Goal: Task Accomplishment & Management: Complete application form

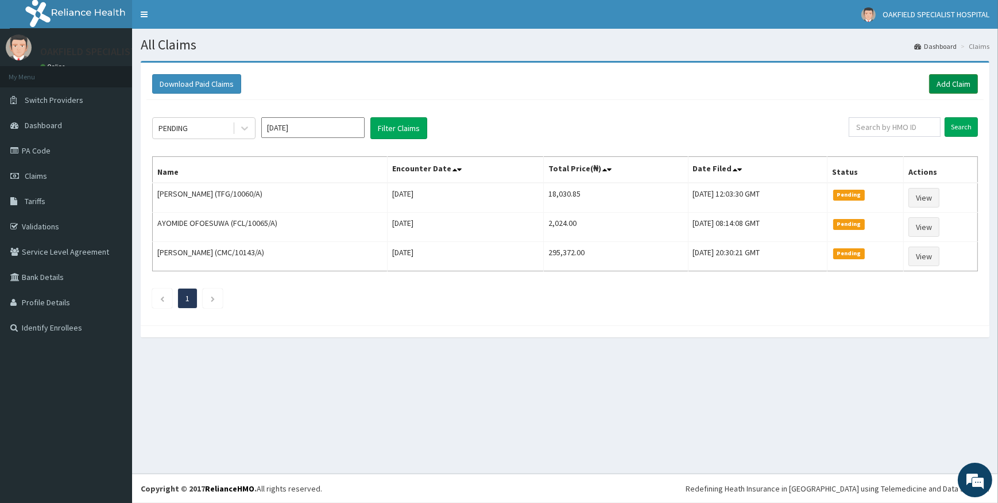
click at [940, 86] on link "Add Claim" at bounding box center [953, 84] width 49 height 20
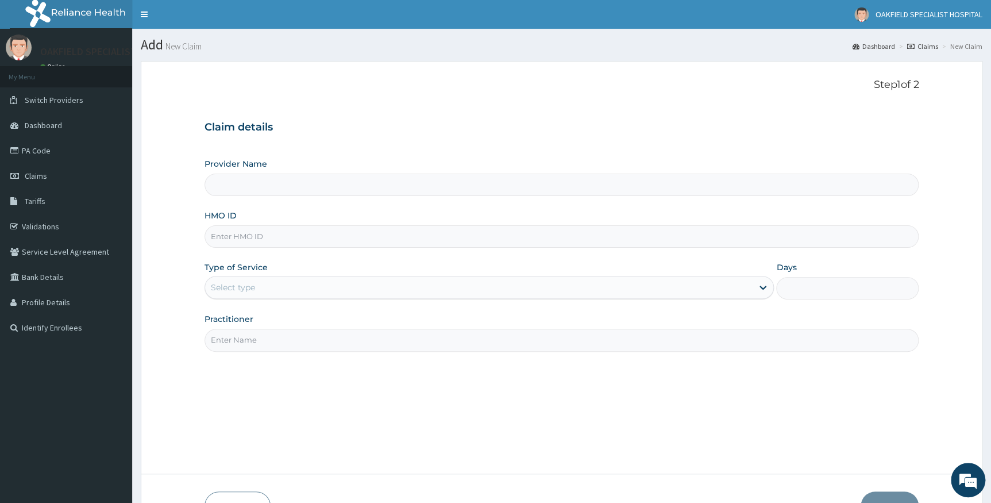
type input "Vinca Hospital Limited"
click at [241, 239] on input "HMO ID" at bounding box center [561, 236] width 714 height 22
paste input "SFA/11070/A"
type input "SFA/11070/A"
click at [235, 288] on div "Select type" at bounding box center [233, 286] width 44 height 11
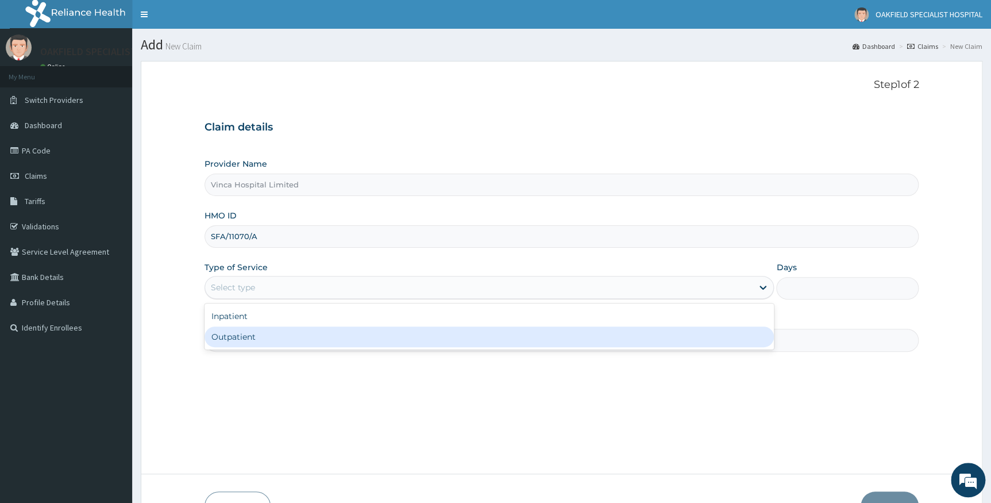
drag, startPoint x: 226, startPoint y: 334, endPoint x: 252, endPoint y: 338, distance: 26.2
click at [226, 334] on div "Outpatient" at bounding box center [489, 336] width 570 height 21
type input "1"
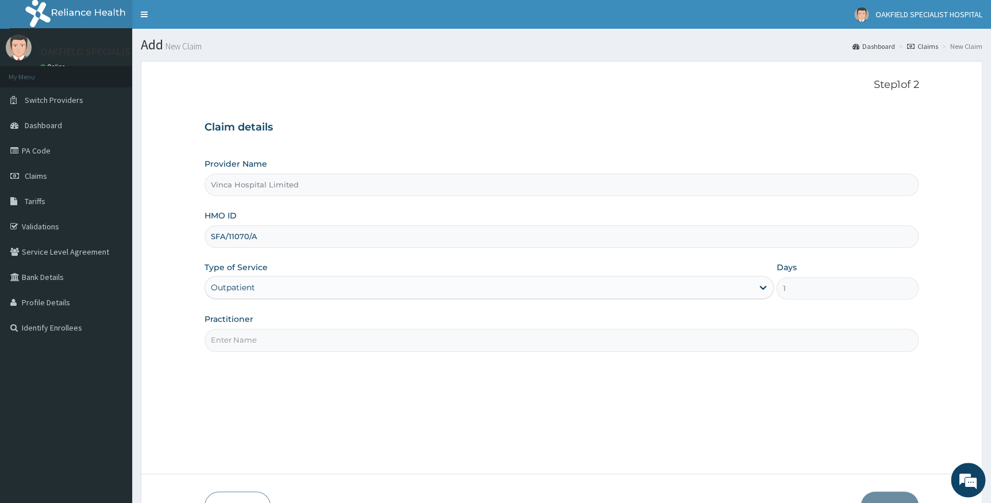
click at [255, 338] on input "Practitioner" at bounding box center [561, 340] width 714 height 22
type input "[PERSON_NAME]"
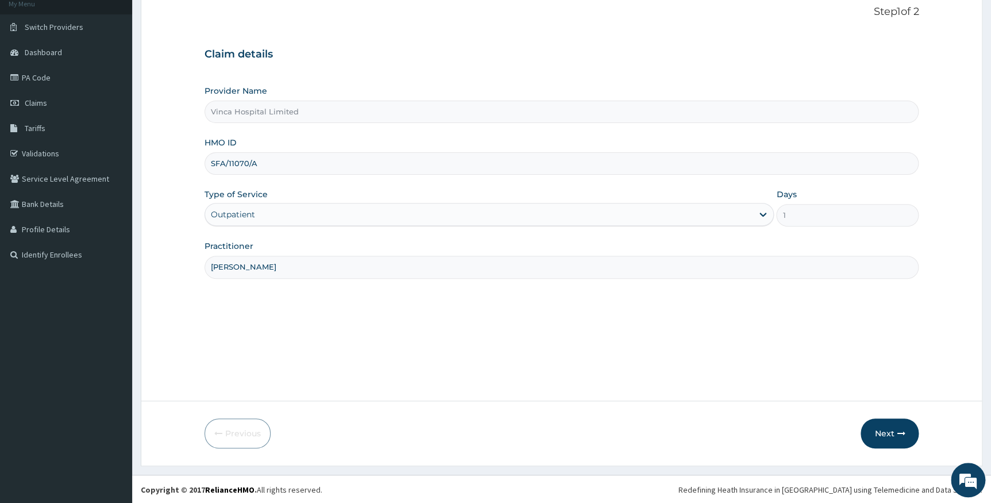
scroll to position [74, 0]
click at [893, 436] on button "Next" at bounding box center [889, 433] width 58 height 30
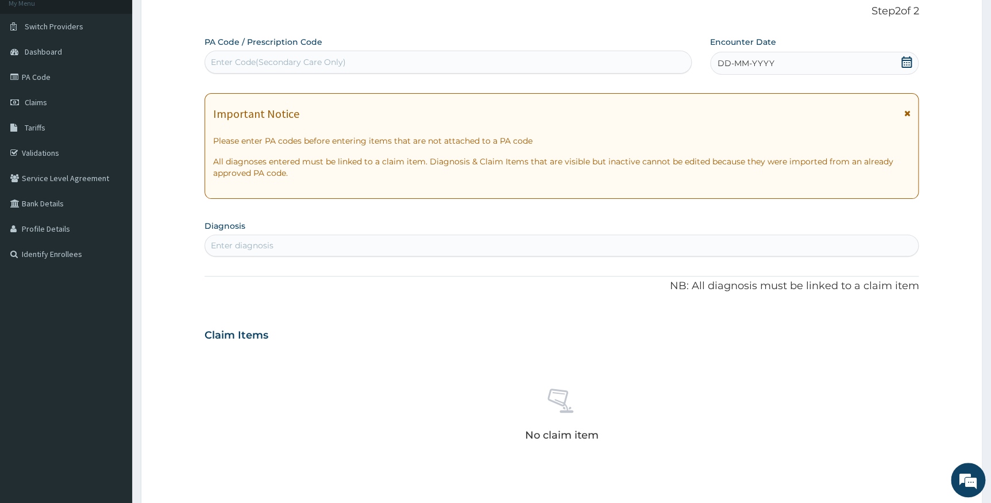
click at [341, 72] on div "Enter Code(Secondary Care Only)" at bounding box center [447, 62] width 487 height 23
paste input "PA/F7F7F7"
type input "PA/F7F7F7"
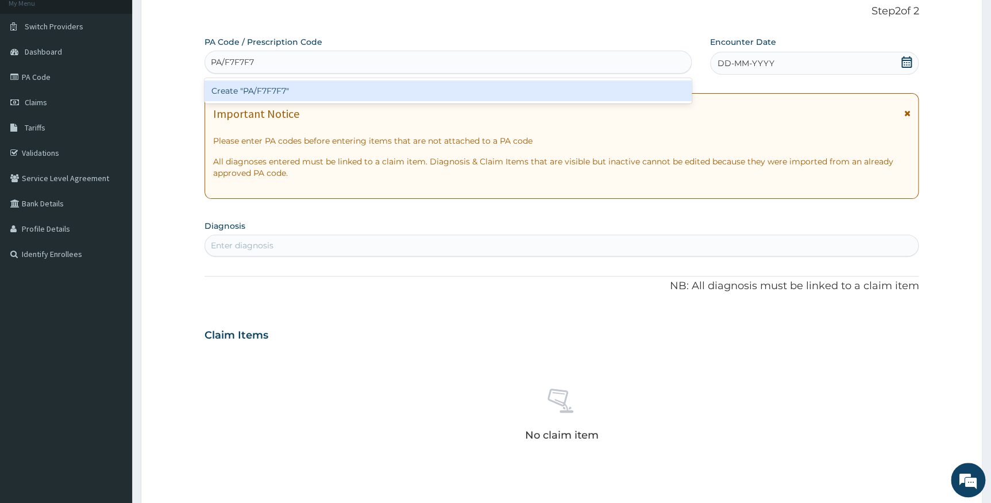
click at [280, 87] on div "Create "PA/F7F7F7"" at bounding box center [447, 90] width 487 height 21
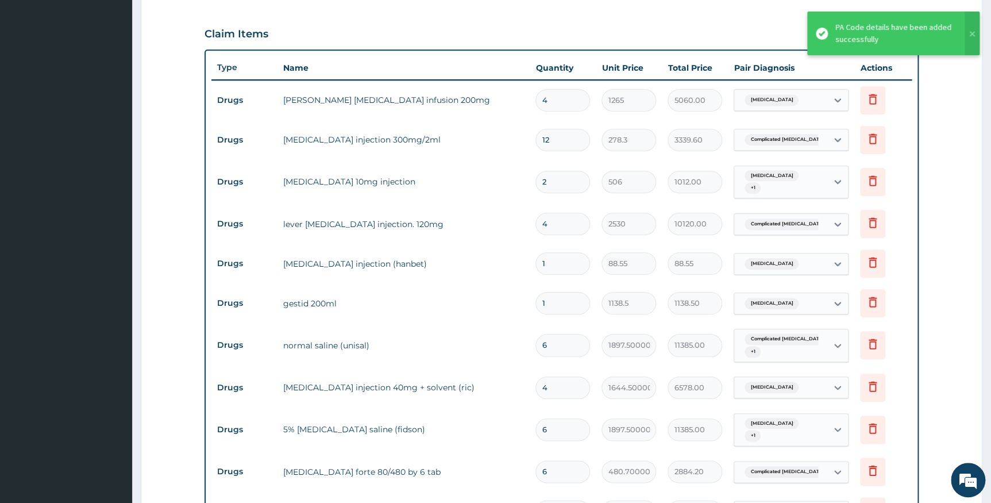
scroll to position [356, 0]
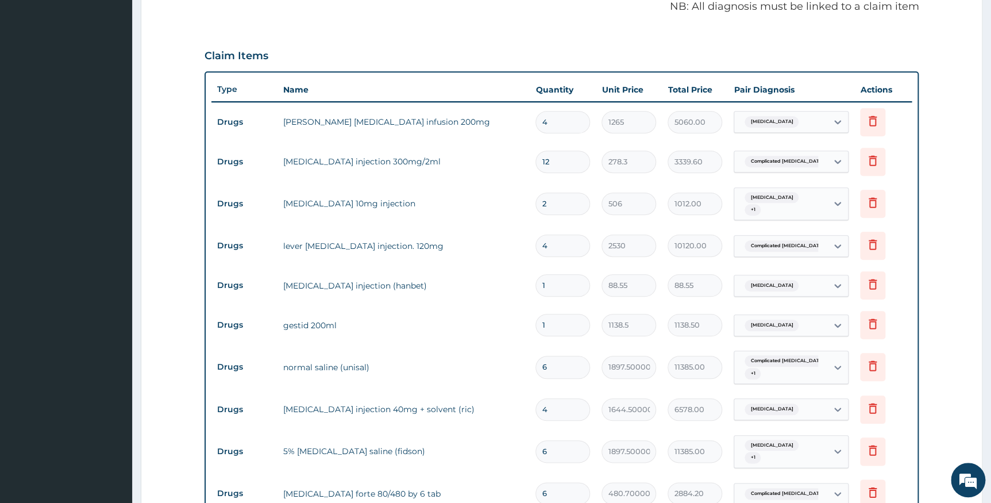
click at [554, 125] on input "4" at bounding box center [562, 122] width 55 height 22
type input "0.00"
type input "1"
type input "1265.00"
type input "1"
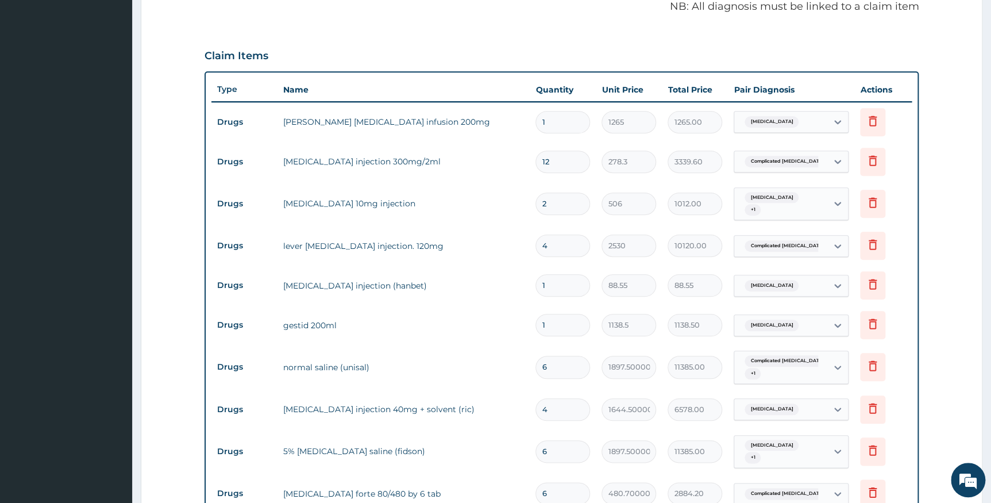
click at [562, 163] on input "12" at bounding box center [562, 161] width 55 height 22
type input "1"
type input "278.30"
type input "0.00"
type input "2"
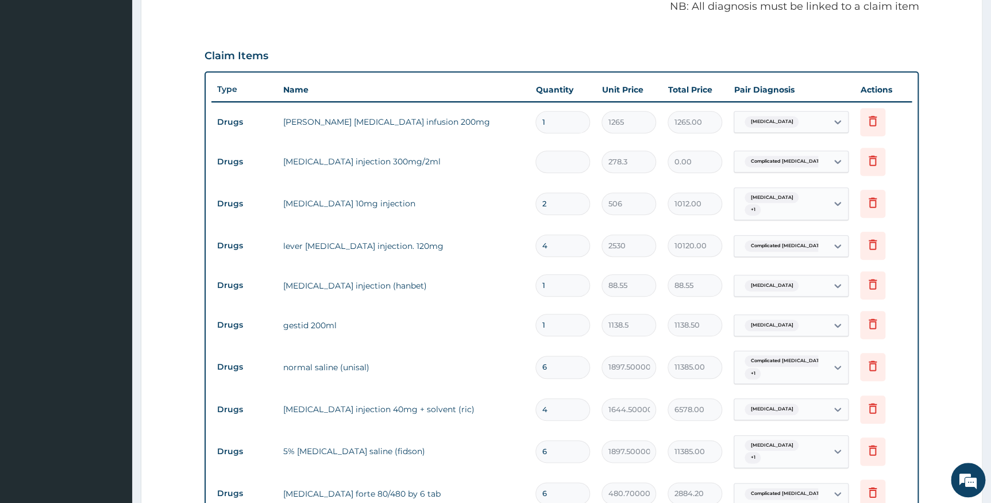
type input "556.60"
type input "0.00"
type input "3"
type input "834.90"
type input "3"
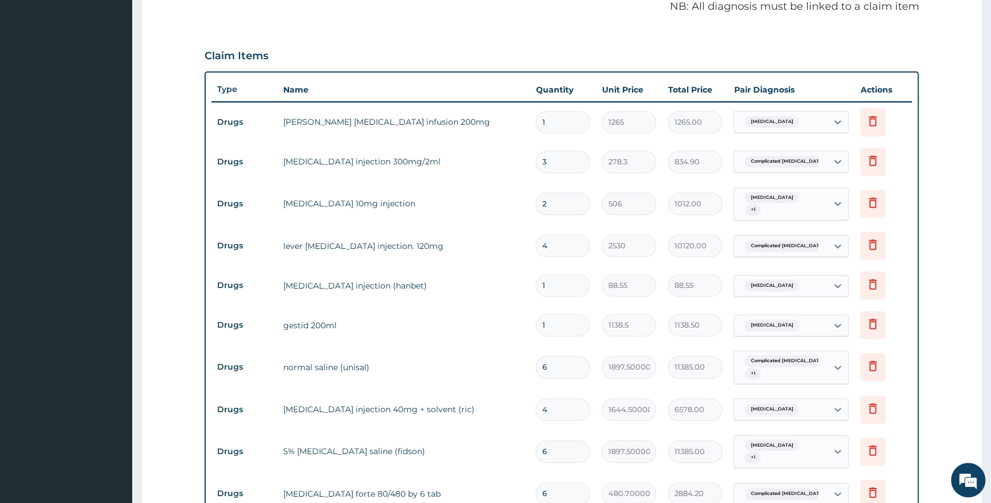
click at [555, 235] on input "4" at bounding box center [562, 245] width 55 height 22
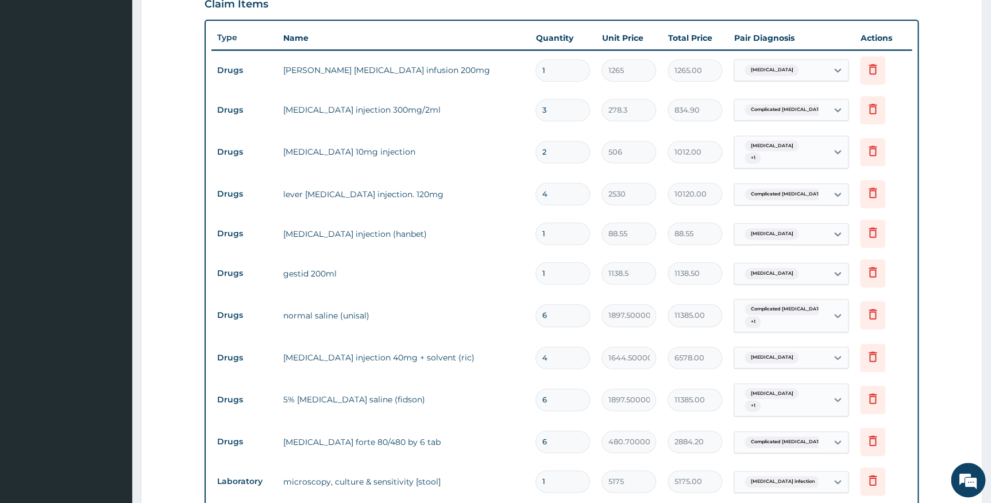
click at [555, 312] on input "6" at bounding box center [562, 315] width 55 height 22
type input "0.00"
type input "2"
type input "3795.00"
type input "2"
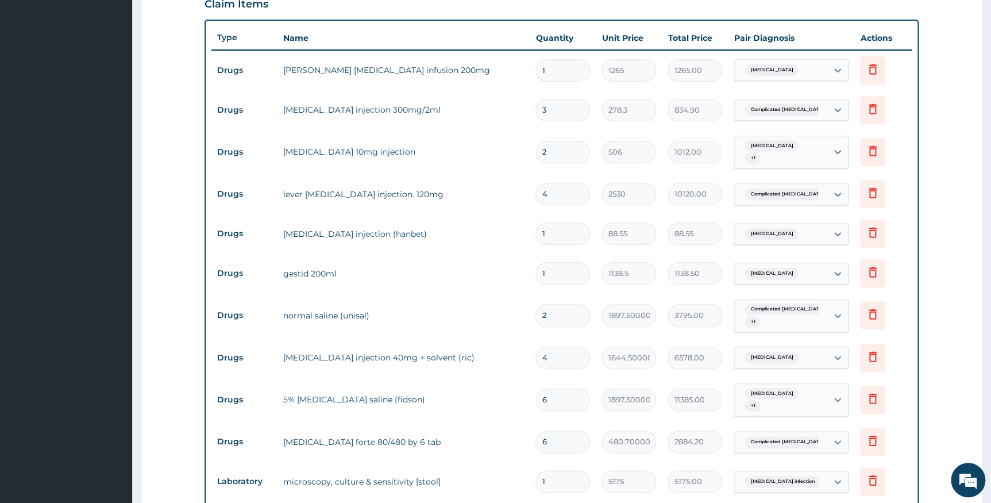
click at [556, 356] on input "4" at bounding box center [562, 357] width 55 height 22
type input "0.00"
type input "1"
type input "1644.50"
type input "0"
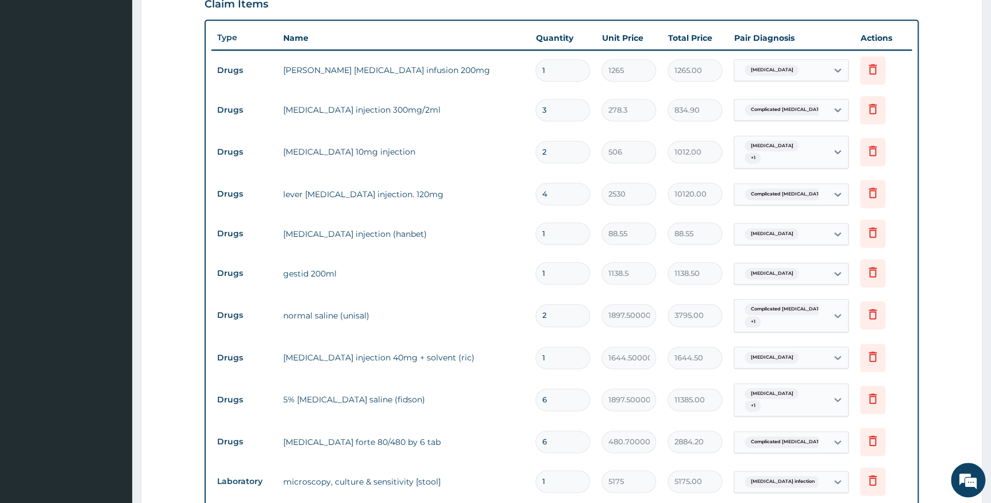
type input "0.00"
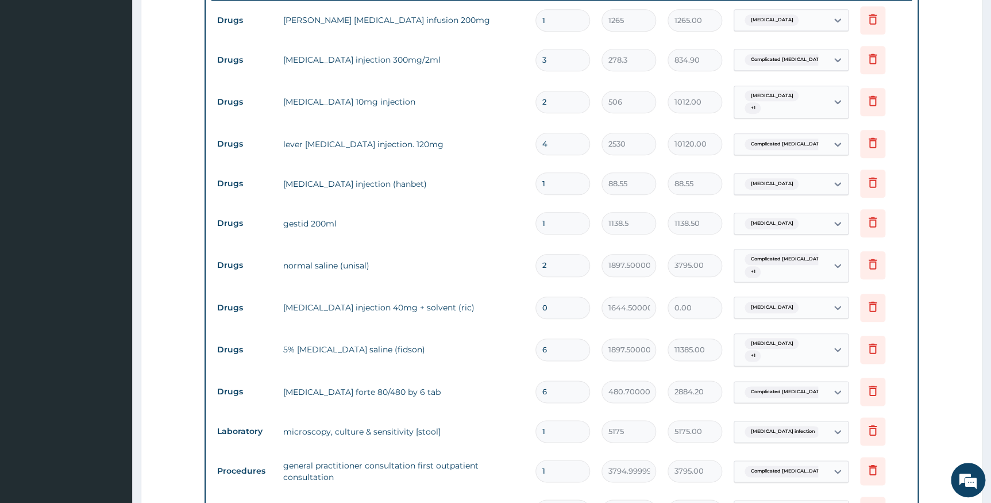
scroll to position [460, 0]
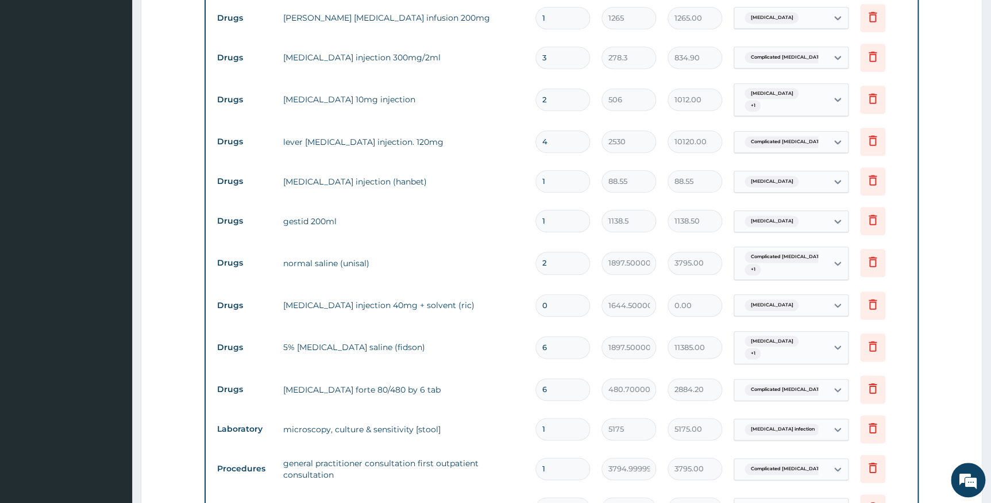
type input "0"
click at [557, 345] on input "6" at bounding box center [562, 347] width 55 height 22
type input "0.00"
type input "1"
type input "1897.50"
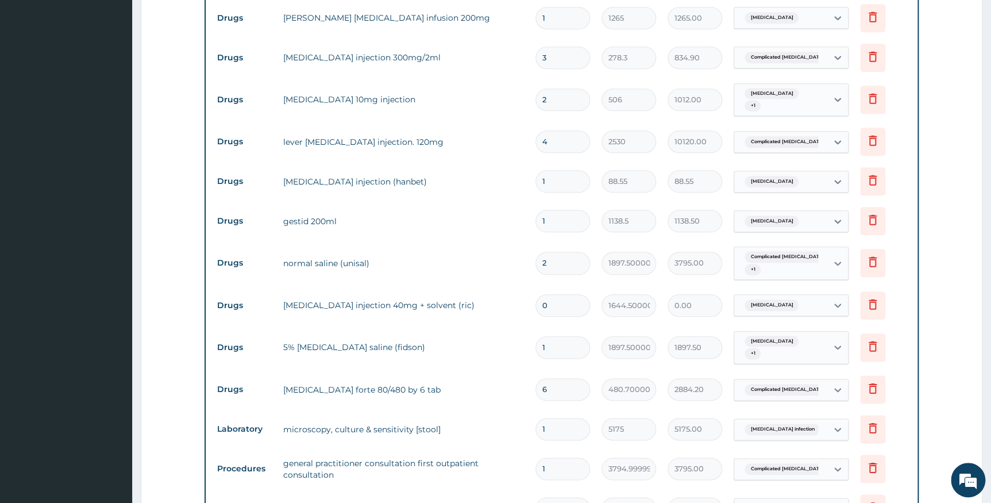
type input "0"
type input "0.00"
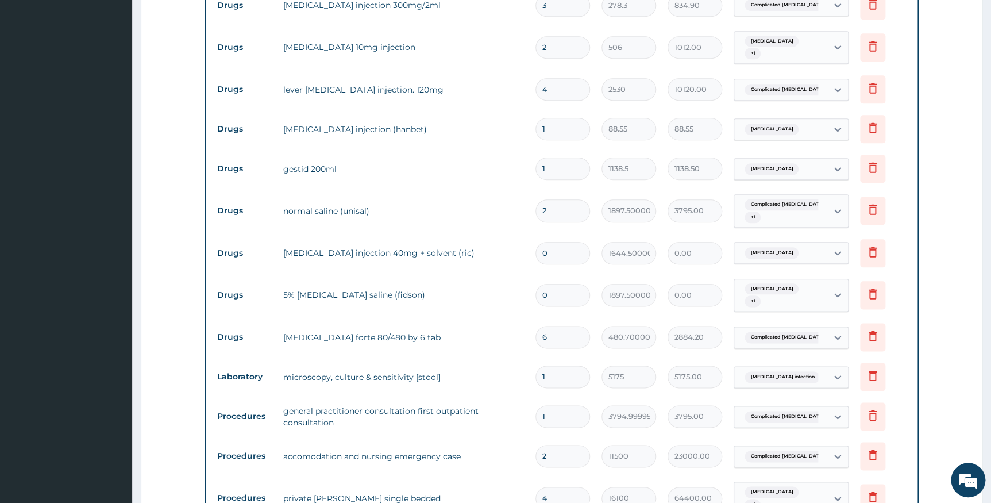
type input "03"
type input "5692.50"
click at [547, 291] on input "03" at bounding box center [562, 295] width 55 height 22
type input "3"
click at [553, 249] on input "0" at bounding box center [562, 253] width 55 height 22
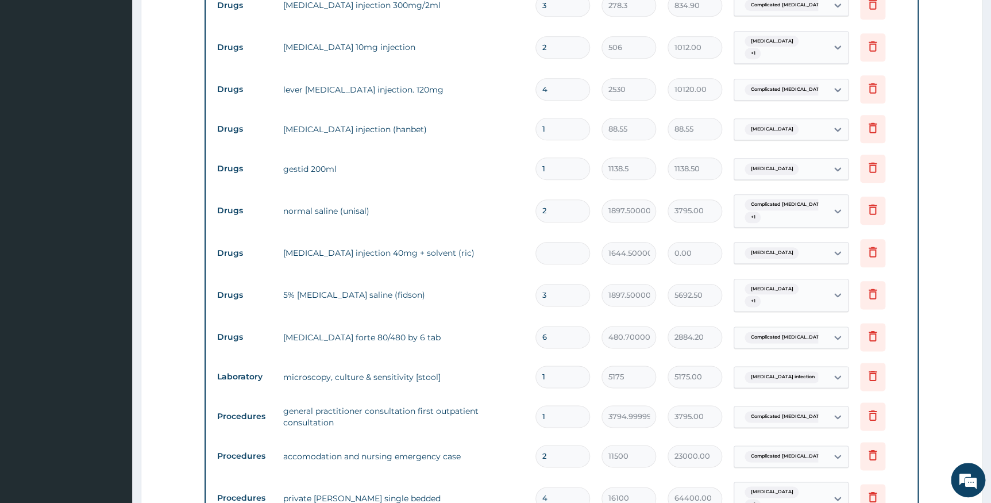
type input "1"
type input "1644.50"
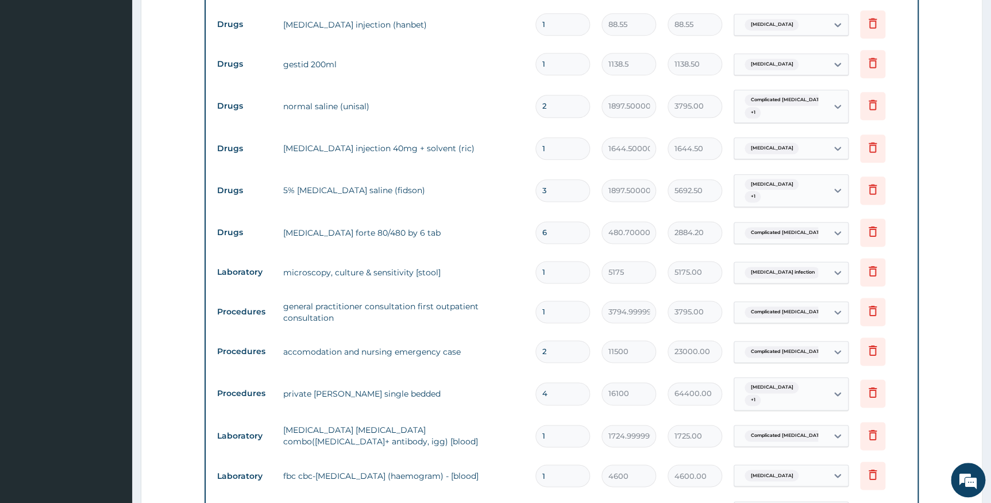
scroll to position [669, 0]
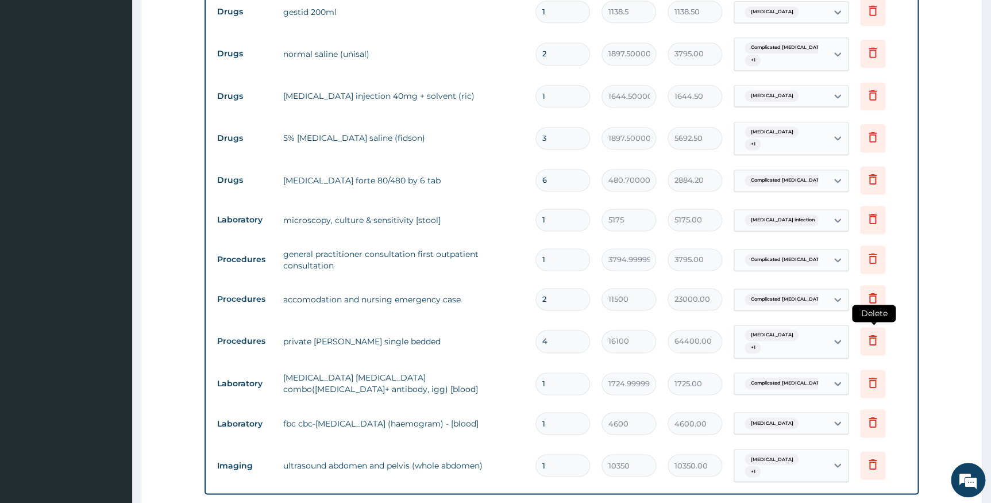
type input "1"
click at [871, 339] on icon at bounding box center [873, 340] width 14 height 14
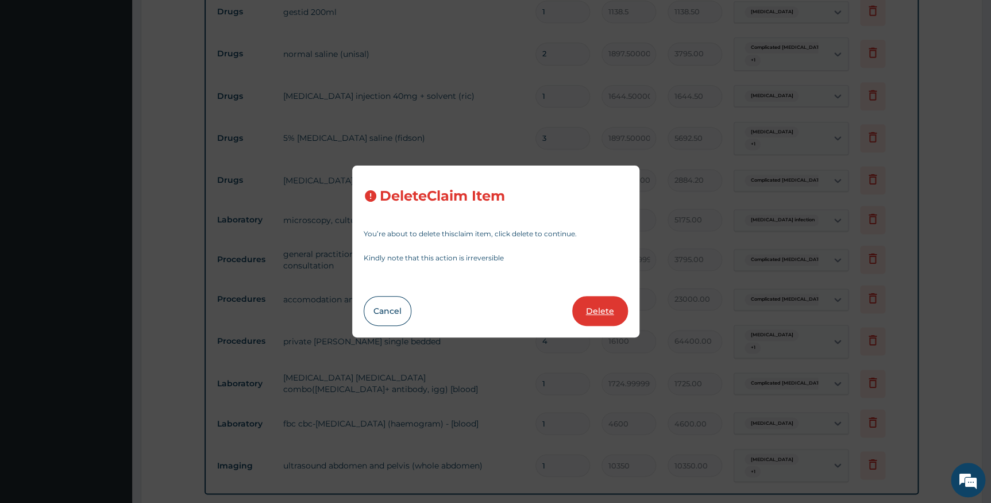
click at [582, 308] on button "Delete" at bounding box center [600, 311] width 56 height 30
type input "1"
type input "1724.9999999999998"
type input "1725.00"
type input "4600"
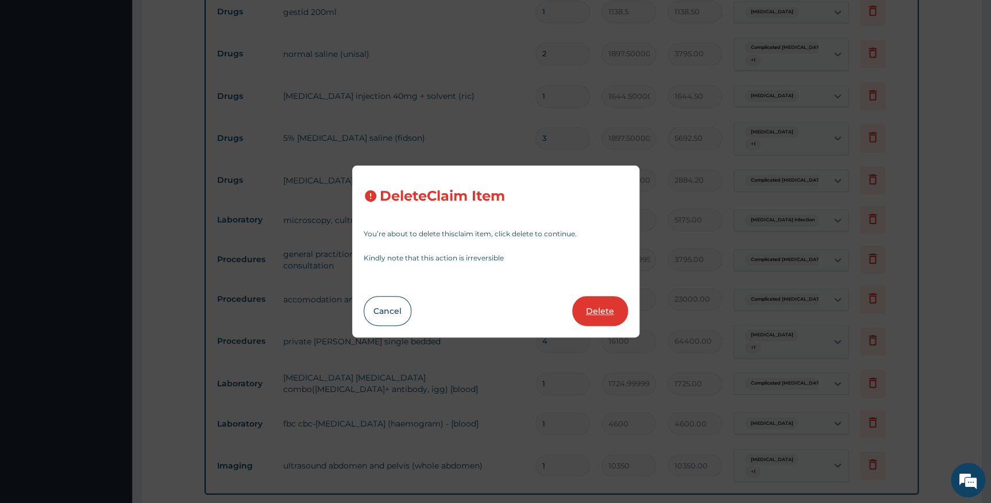
type input "4600.00"
type input "10350"
type input "10350.00"
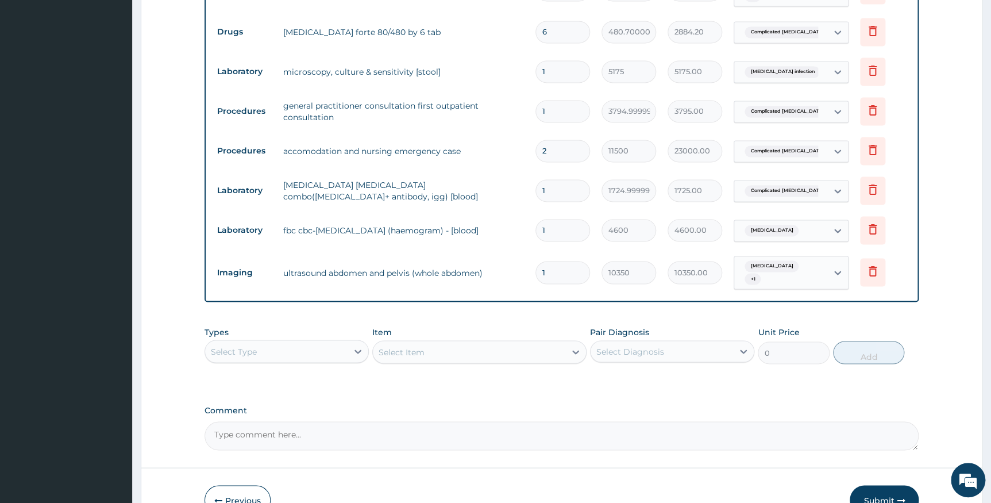
scroll to position [878, 0]
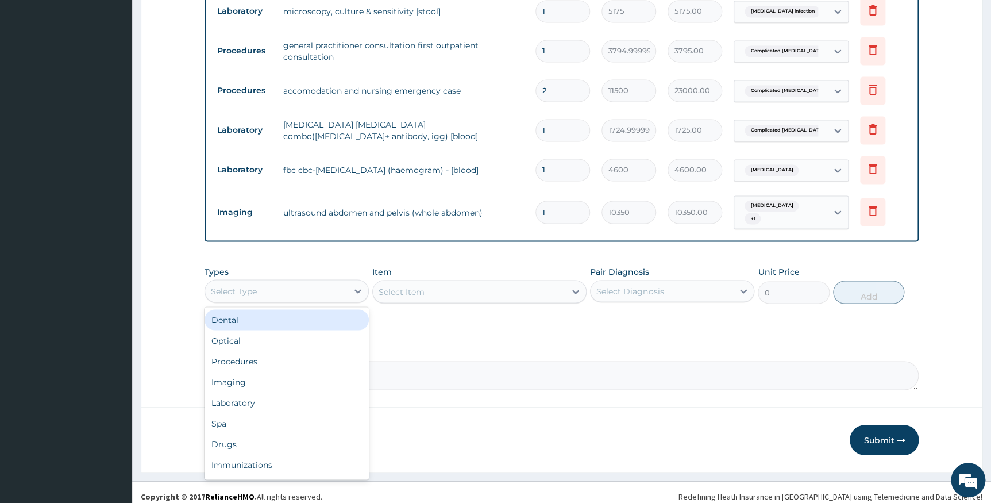
click at [264, 284] on div "Select Type" at bounding box center [276, 290] width 142 height 18
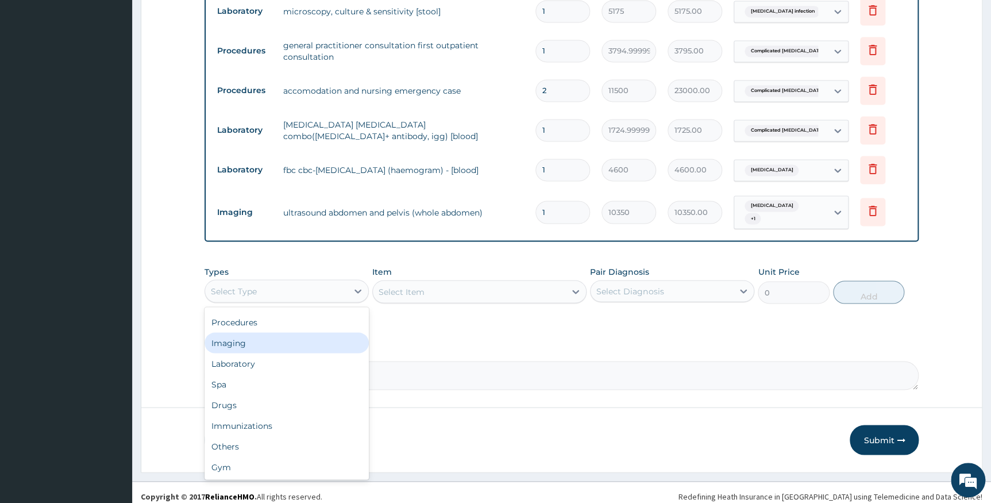
scroll to position [0, 0]
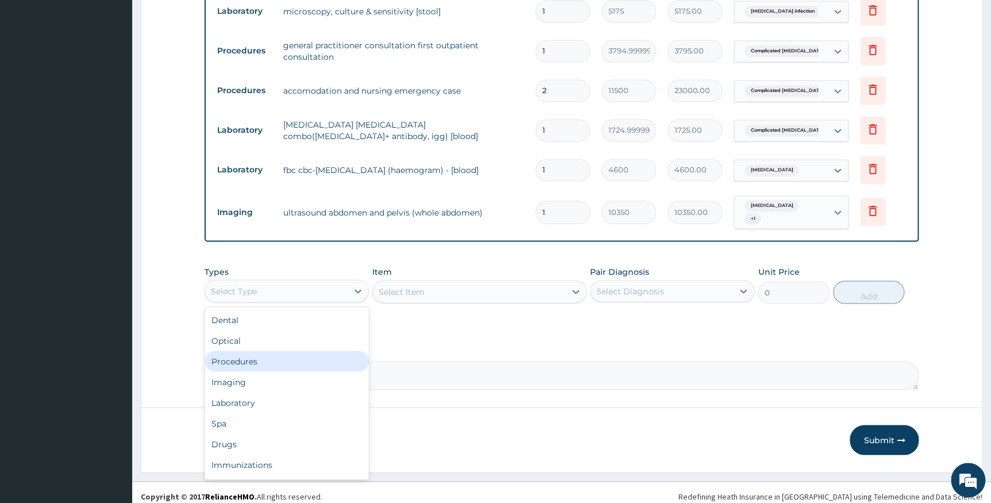
click at [227, 355] on div "Procedures" at bounding box center [286, 360] width 164 height 21
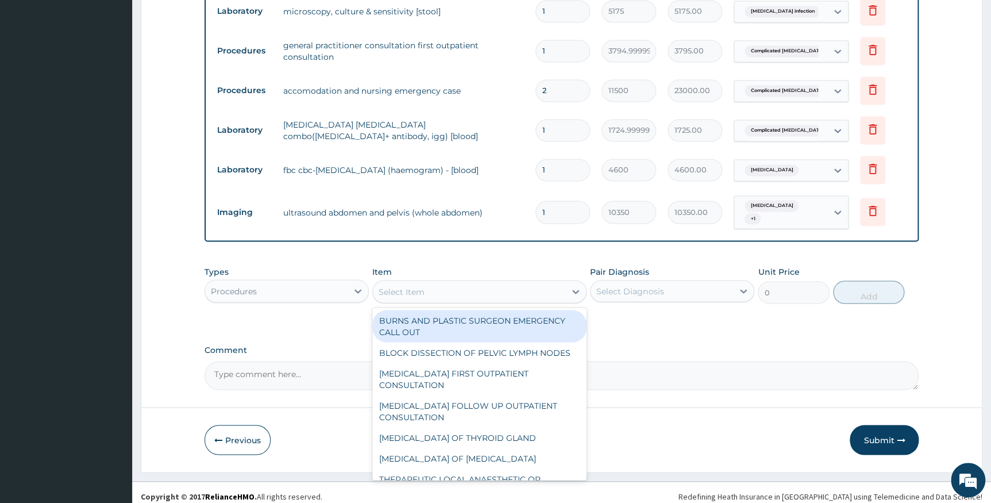
click at [393, 285] on div "Select Item" at bounding box center [401, 290] width 46 height 11
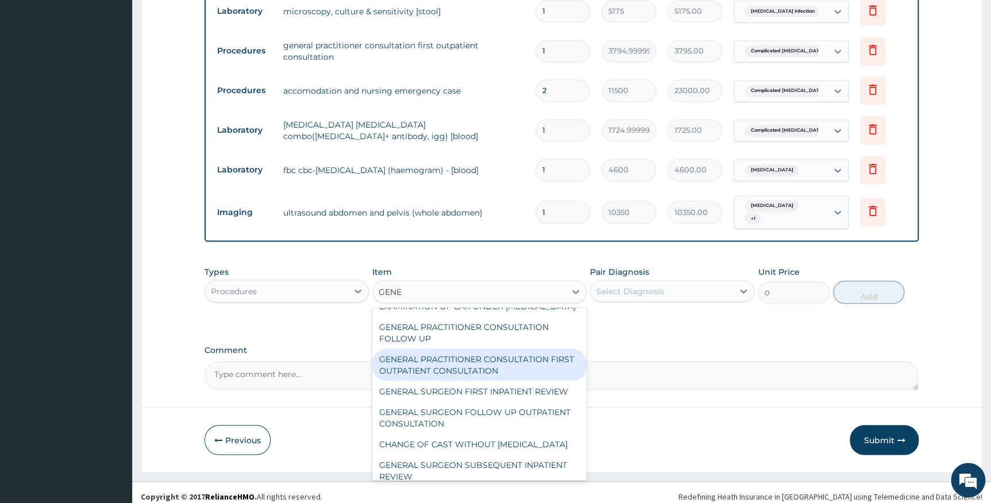
scroll to position [131, 0]
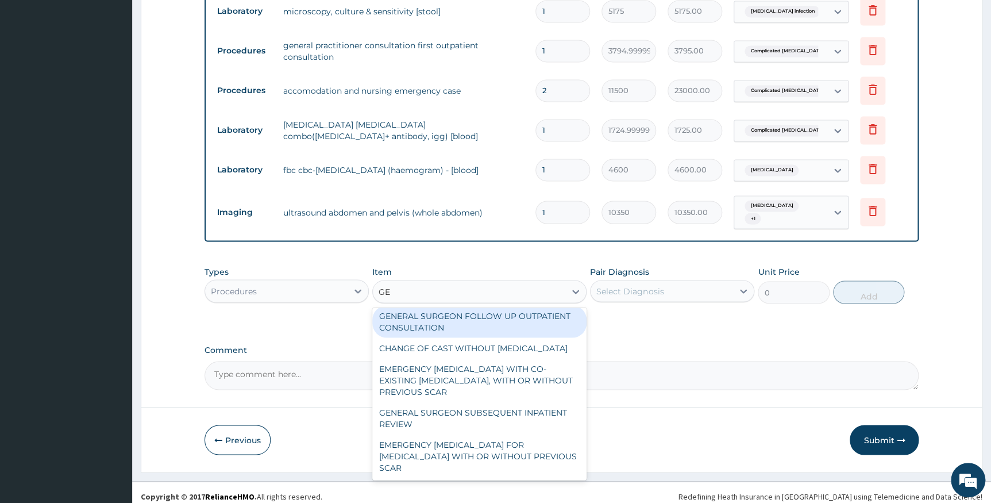
type input "G"
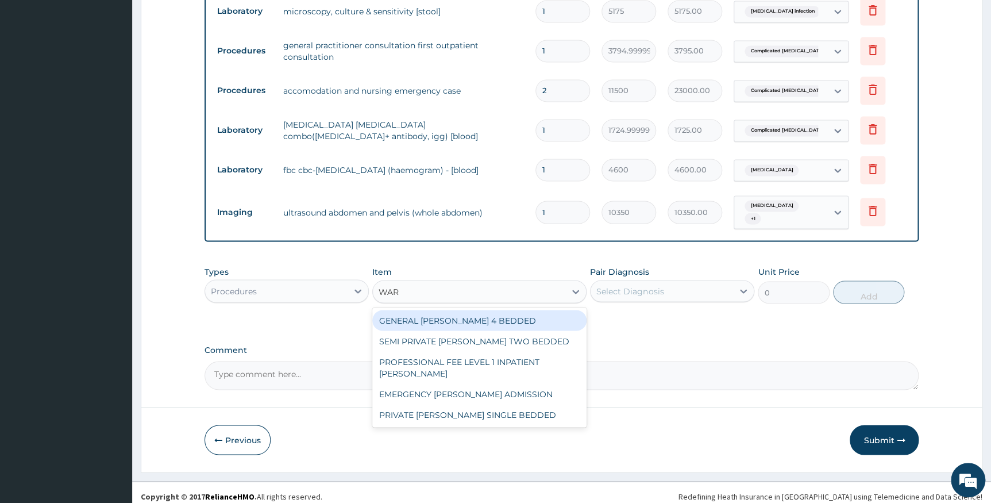
scroll to position [0, 0]
type input "[PERSON_NAME]"
click at [491, 312] on div "GENERAL [PERSON_NAME] 4 BEDDED" at bounding box center [479, 320] width 214 height 21
type input "7475"
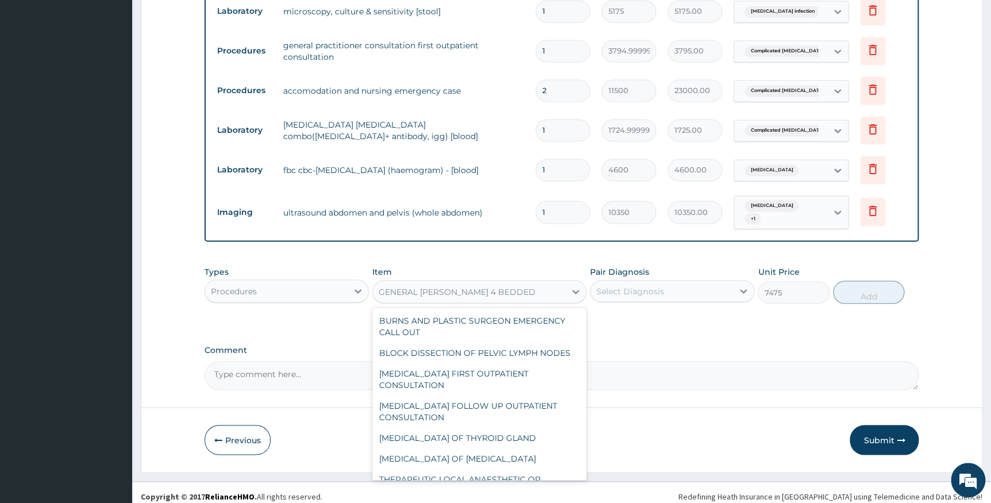
click at [460, 285] on div "GENERAL [PERSON_NAME] 4 BEDDED" at bounding box center [456, 290] width 157 height 11
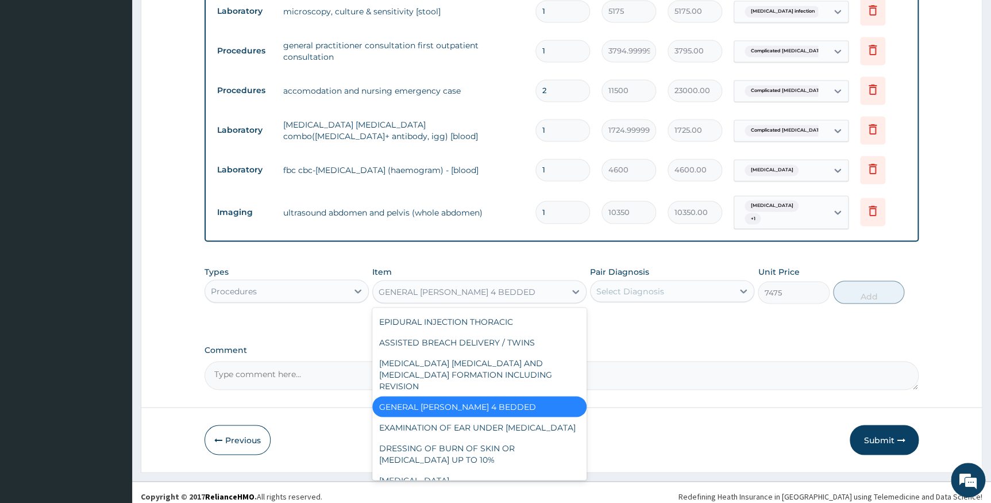
paste input "[MEDICAL_DATA]"
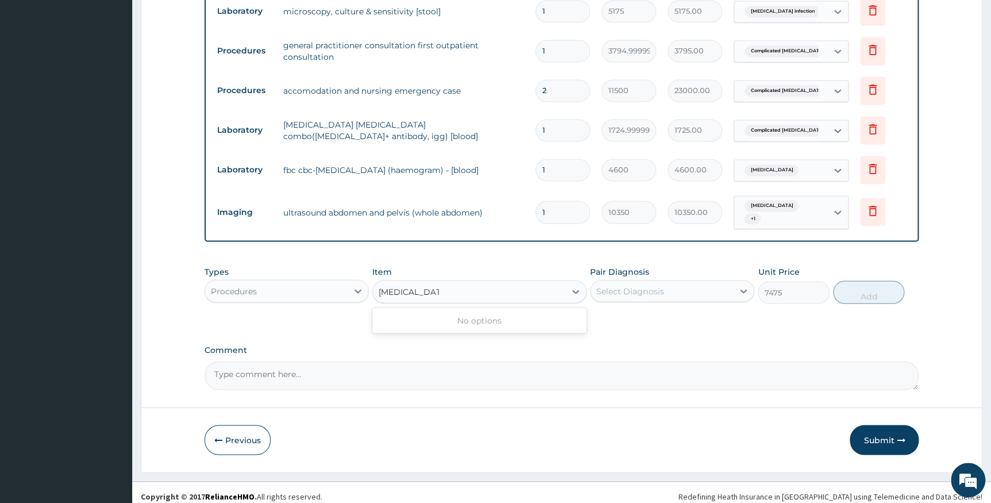
scroll to position [0, 0]
type input "[MEDICAL_DATA]"
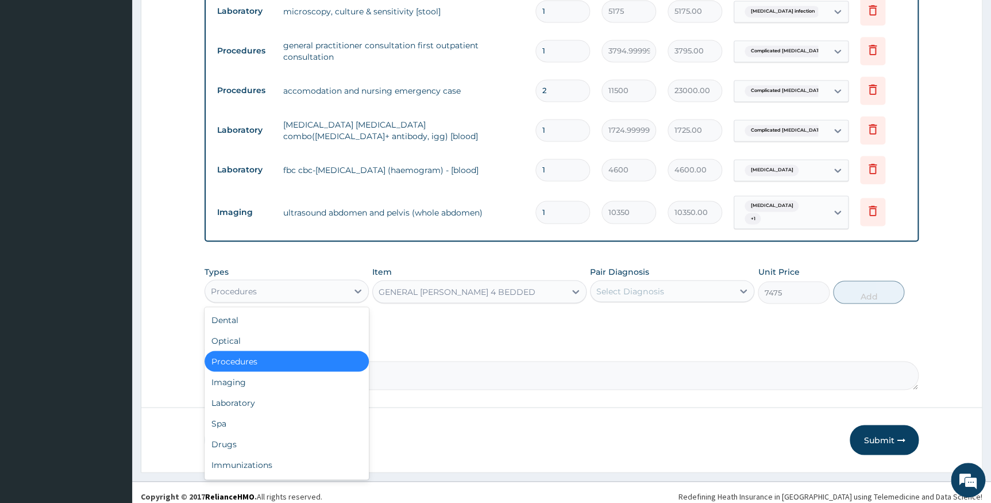
click at [231, 285] on div "Procedures" at bounding box center [234, 290] width 46 height 11
click at [225, 436] on div "Drugs" at bounding box center [286, 443] width 164 height 21
type input "0"
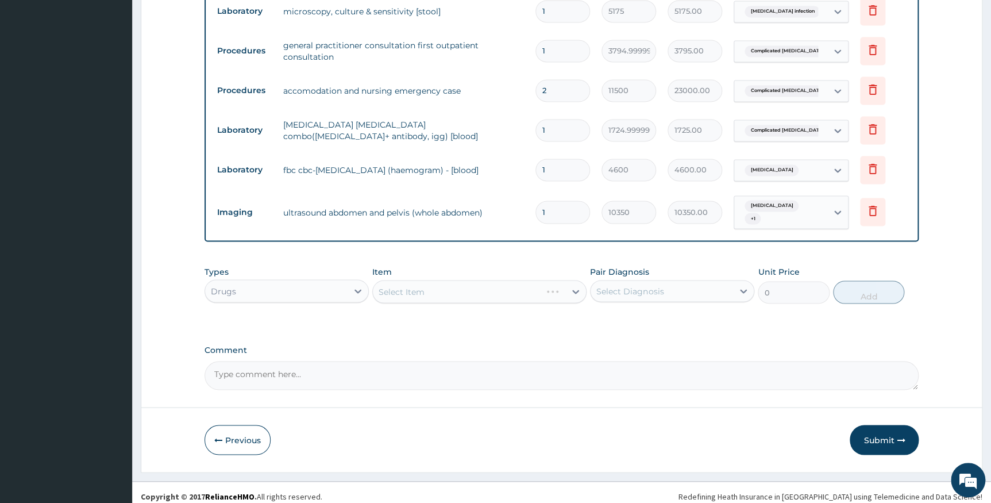
click at [420, 284] on div "Select Item" at bounding box center [479, 291] width 214 height 23
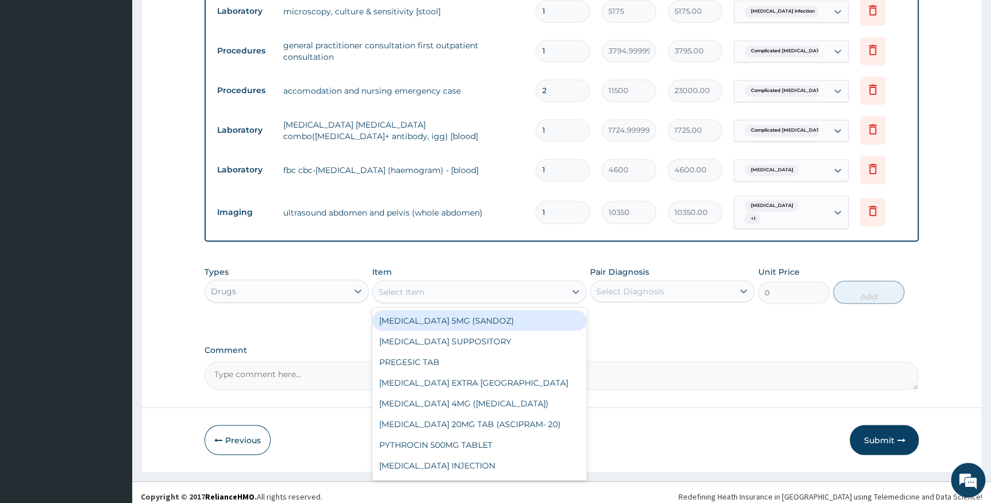
click at [419, 285] on div "Select Item" at bounding box center [401, 290] width 46 height 11
paste input "[MEDICAL_DATA]"
type input "[MEDICAL_DATA]"
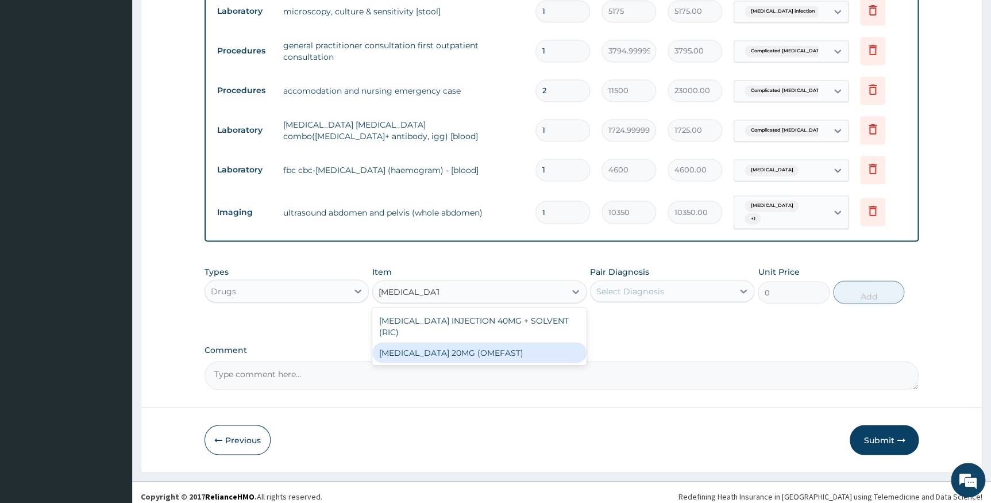
click at [440, 342] on div "[MEDICAL_DATA] 20MG (OMEFAST)" at bounding box center [479, 352] width 214 height 21
type input "88.55"
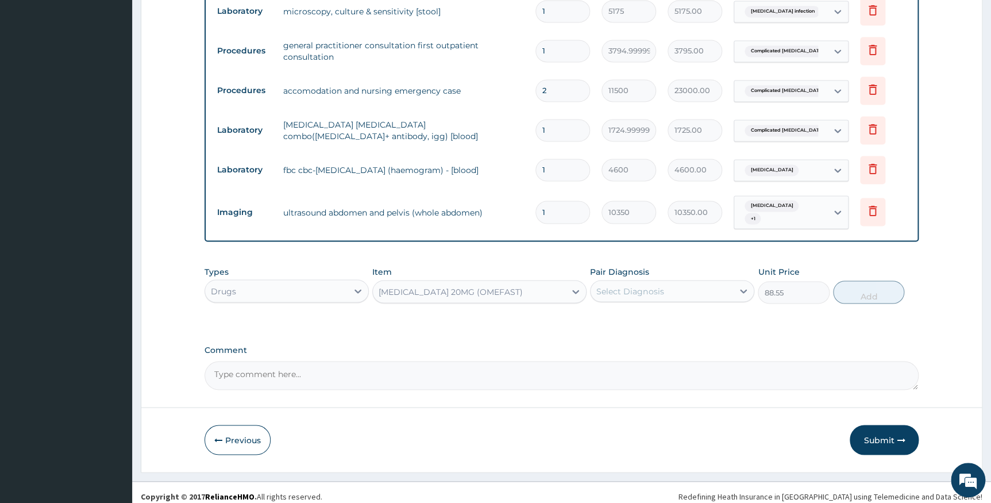
click at [681, 286] on div "Select Diagnosis" at bounding box center [661, 290] width 142 height 18
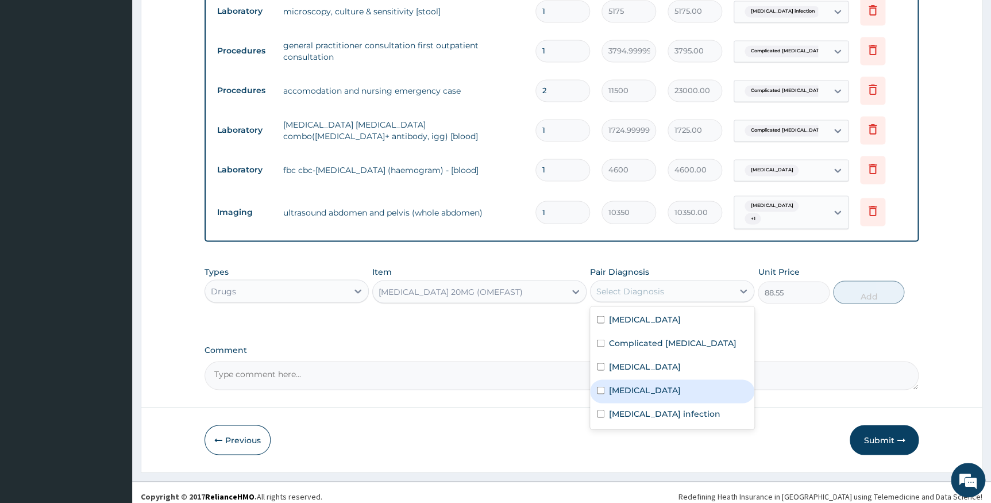
click at [632, 384] on label "[MEDICAL_DATA]" at bounding box center [644, 389] width 71 height 11
checkbox input "true"
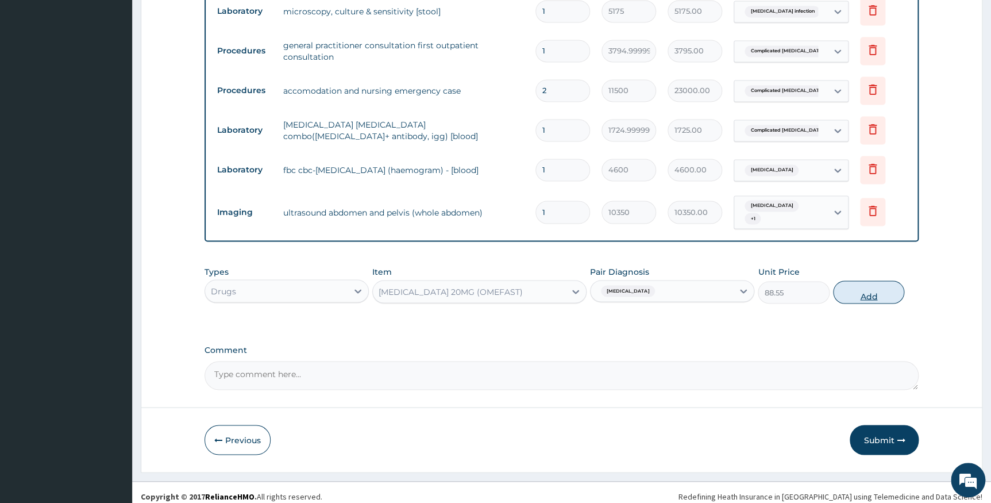
click at [864, 289] on button "Add" at bounding box center [868, 291] width 71 height 23
type input "0"
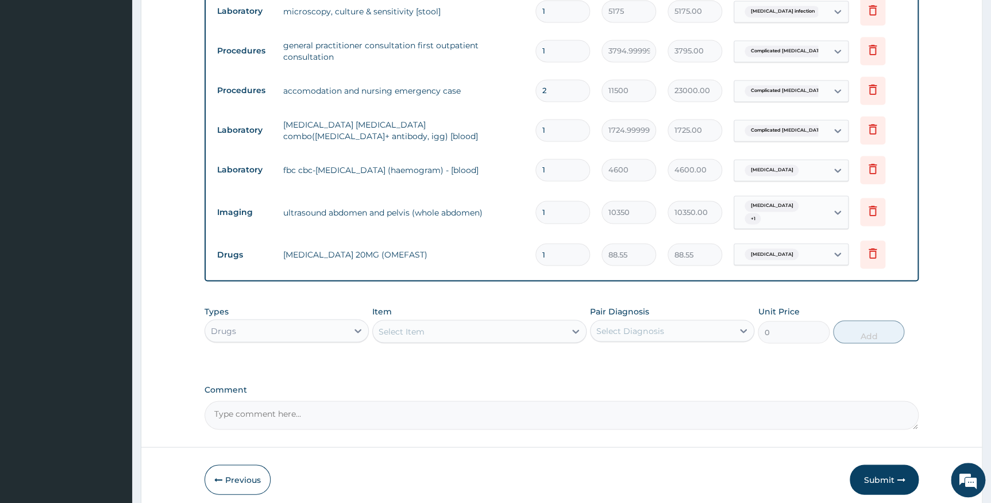
type input "0.00"
type input "2"
type input "177.10"
type input "28"
type input "2479.40"
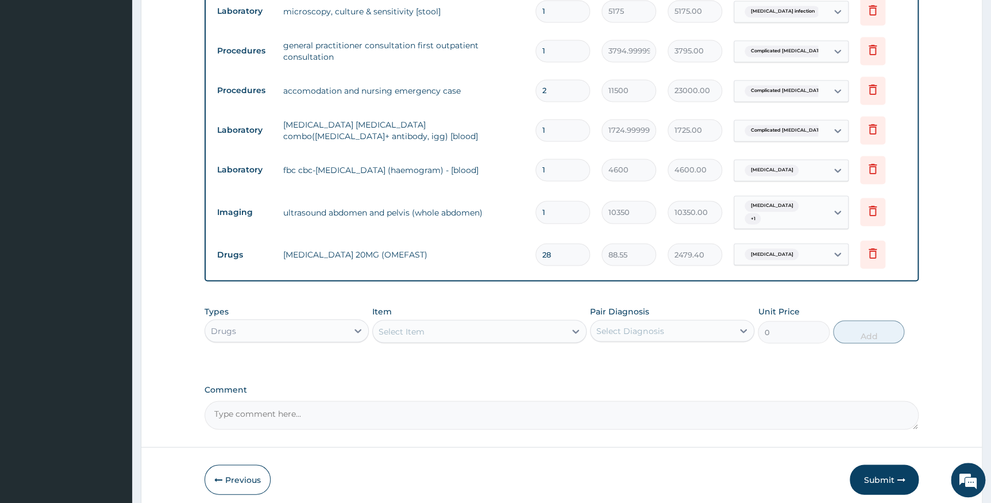
type input "28"
click at [420, 326] on div "Select Item" at bounding box center [401, 330] width 46 height 11
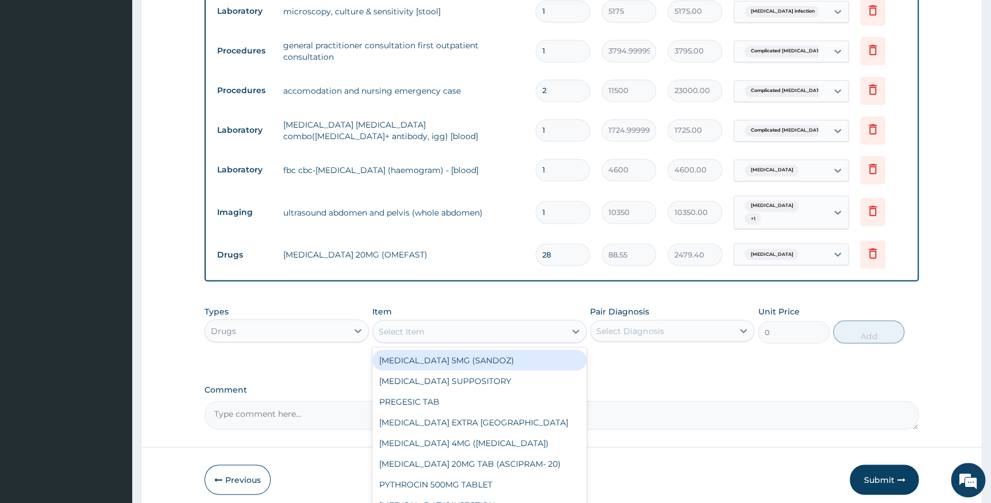
paste input "[MEDICAL_DATA]"
type input "[MEDICAL_DATA]"
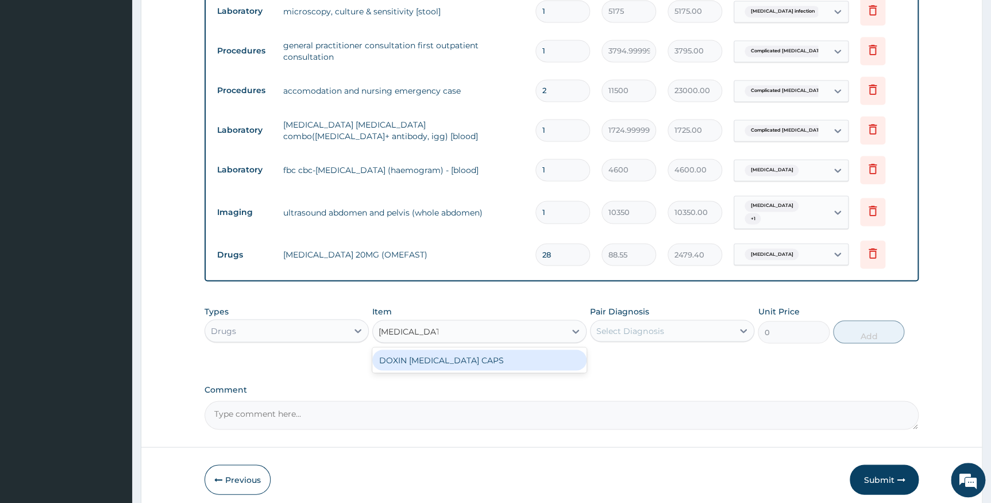
drag, startPoint x: 426, startPoint y: 346, endPoint x: 564, endPoint y: 351, distance: 137.9
click at [430, 349] on div "DOXIN [MEDICAL_DATA] CAPS" at bounding box center [479, 359] width 214 height 21
type input "63.25"
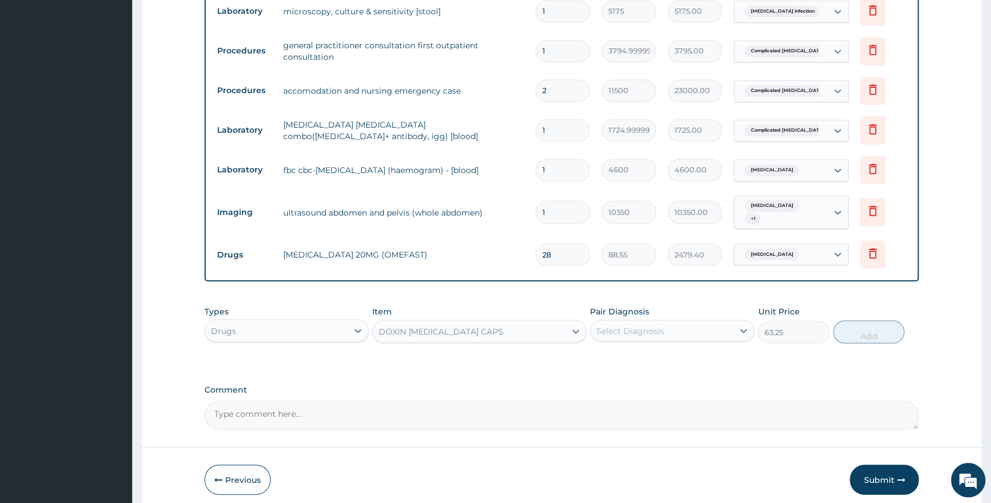
click at [637, 327] on div "Select Diagnosis" at bounding box center [629, 329] width 67 height 11
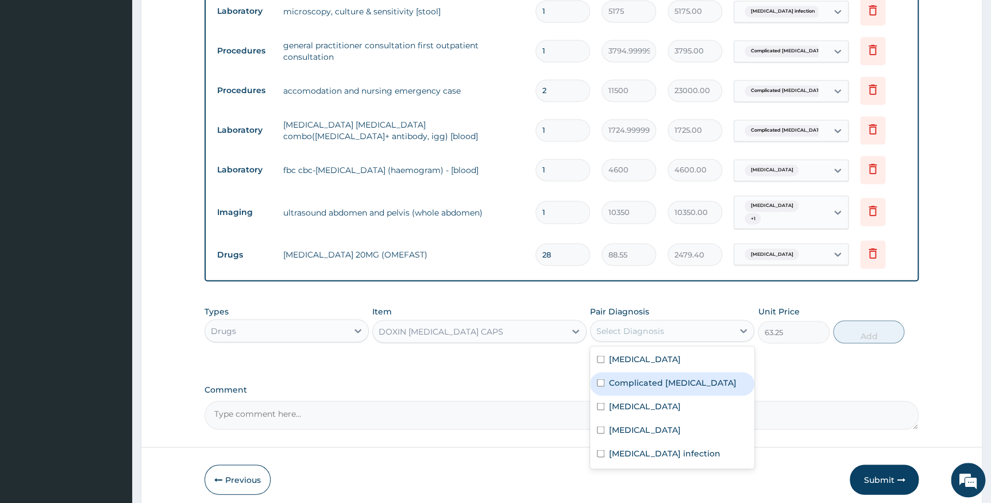
drag, startPoint x: 632, startPoint y: 372, endPoint x: 699, endPoint y: 356, distance: 69.1
click at [640, 376] on label "Complicated [MEDICAL_DATA]" at bounding box center [672, 381] width 127 height 11
checkbox input "true"
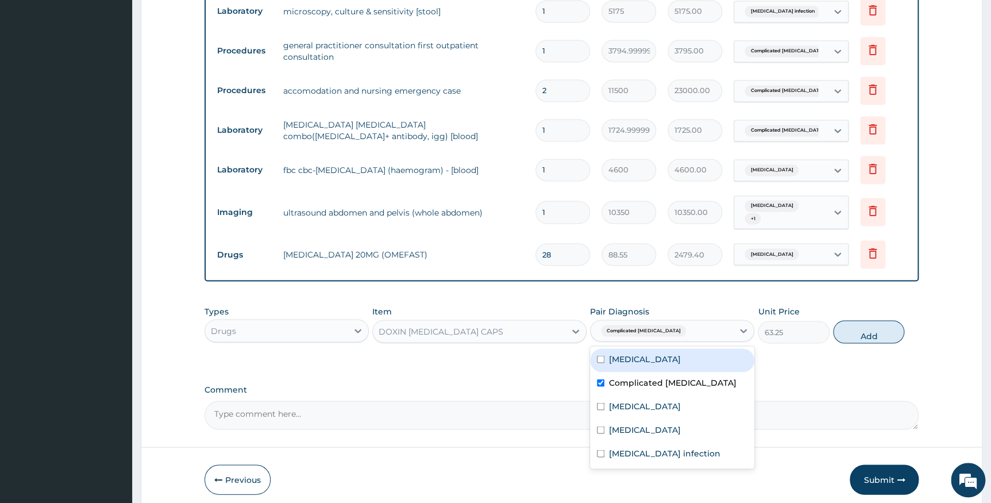
drag, startPoint x: 864, startPoint y: 326, endPoint x: 679, endPoint y: 310, distance: 185.6
click at [863, 326] on button "Add" at bounding box center [868, 331] width 71 height 23
type input "0"
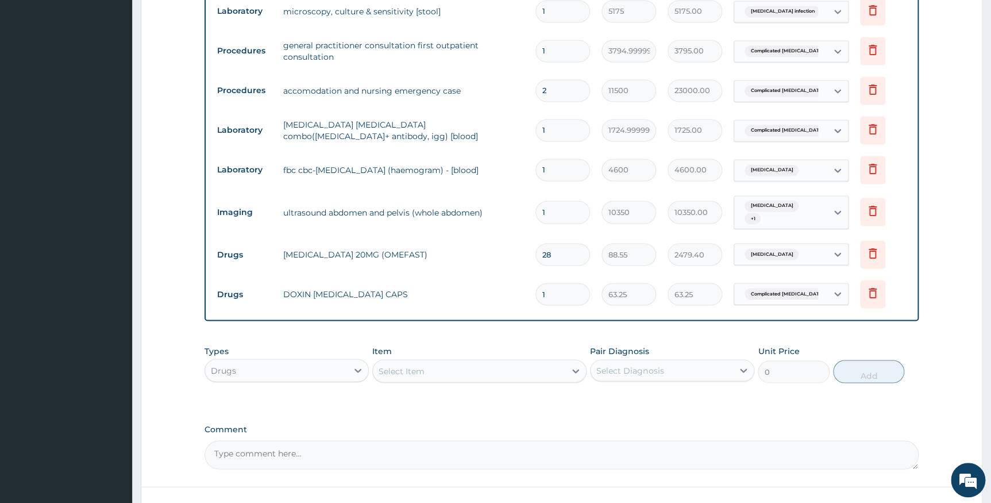
type input "14"
type input "885.50"
type input "14"
click at [445, 362] on div "Select Item" at bounding box center [469, 370] width 192 height 18
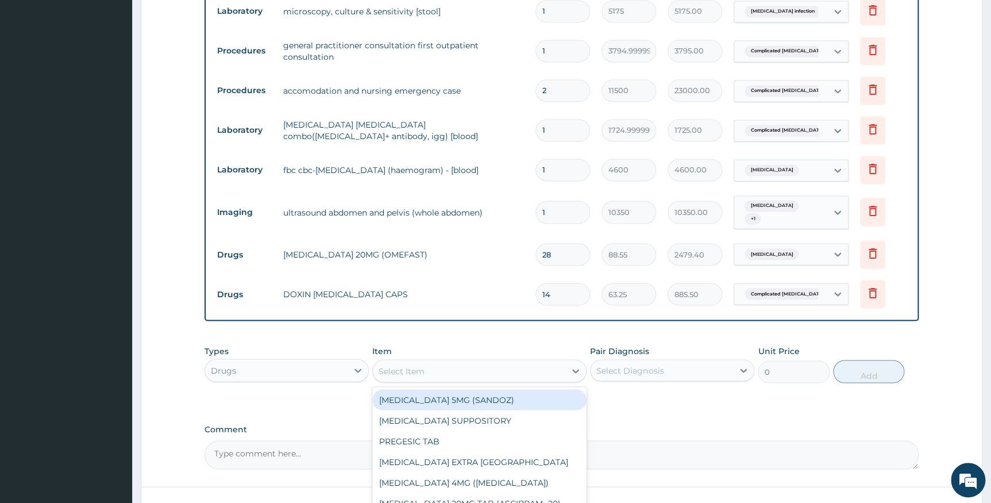
paste input "[MEDICAL_DATA]"
type input "[MEDICAL_DATA]"
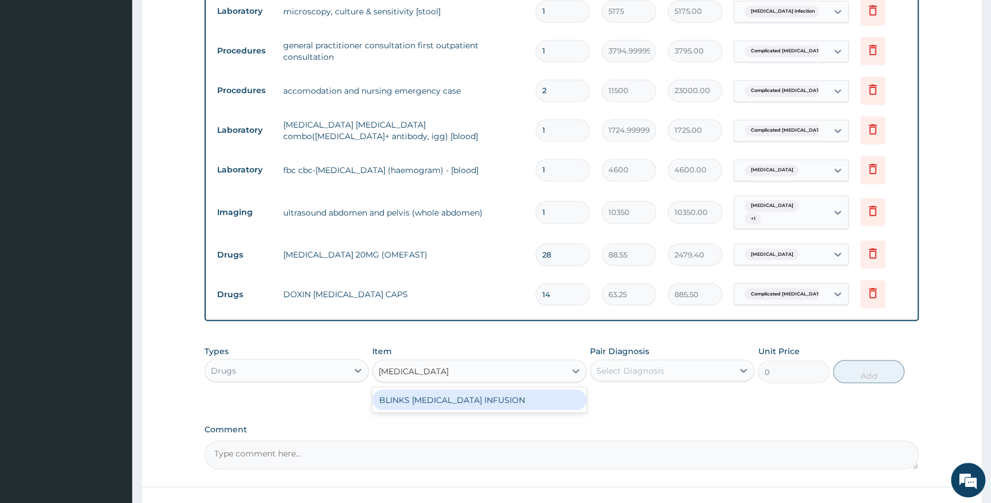
click at [450, 394] on div "BLINKS [MEDICAL_DATA] INFUSION" at bounding box center [479, 399] width 214 height 21
type input "758.9999999999999"
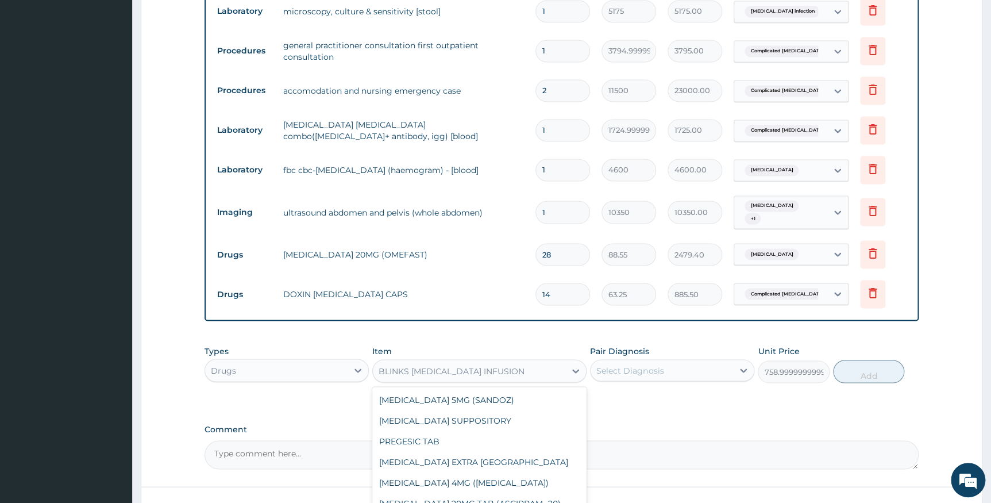
click at [474, 365] on div "BLINKS [MEDICAL_DATA] INFUSION" at bounding box center [451, 370] width 146 height 11
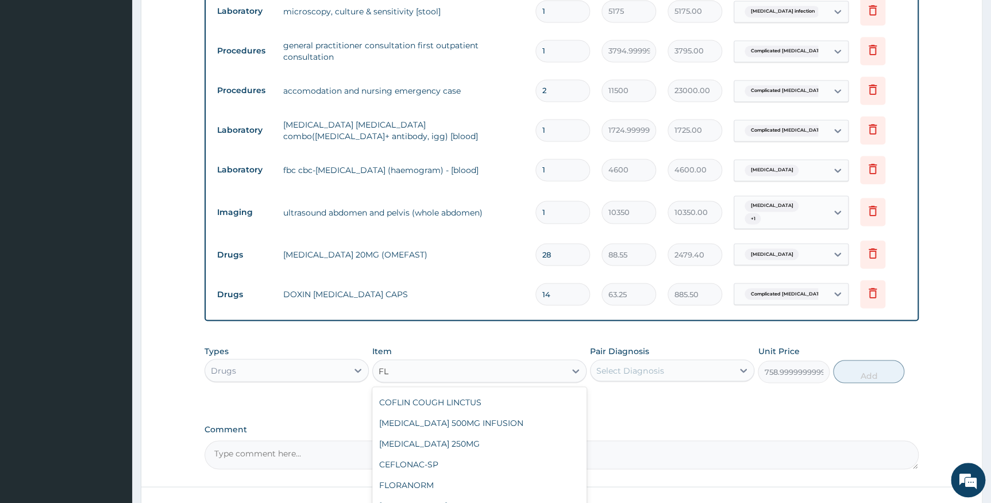
scroll to position [712, 0]
type input "FLA"
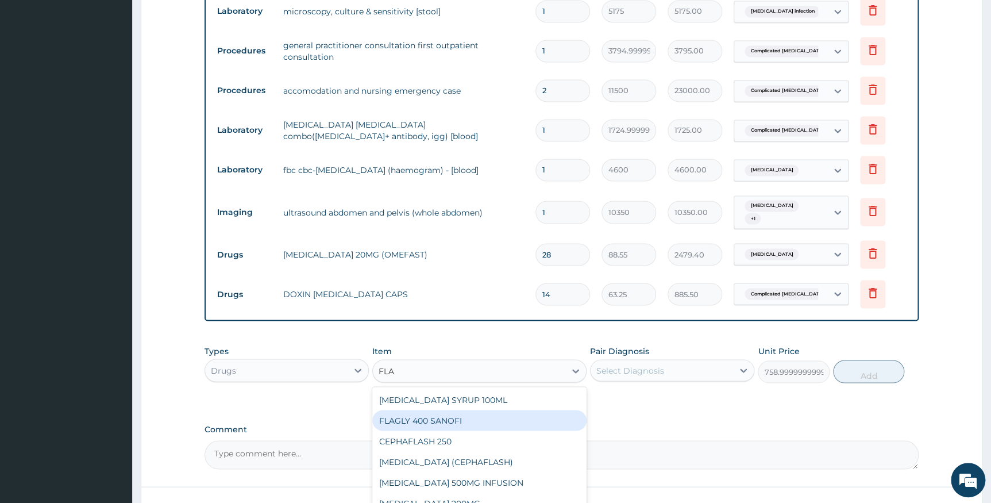
drag, startPoint x: 439, startPoint y: 414, endPoint x: 585, endPoint y: 395, distance: 147.6
click at [442, 414] on div "FLAGLY 400 SANOFI" at bounding box center [479, 419] width 214 height 21
type input "75.89999999999999"
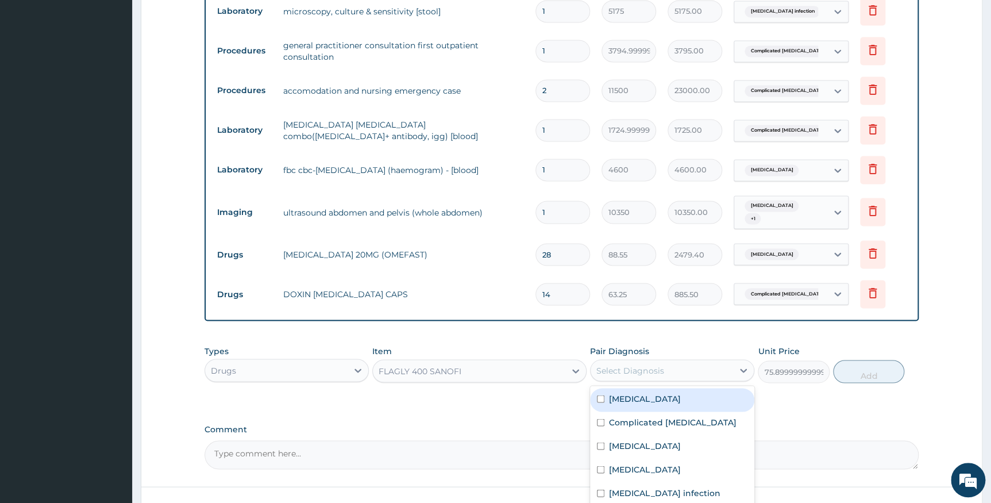
click at [620, 366] on div "Select Diagnosis" at bounding box center [629, 369] width 67 height 11
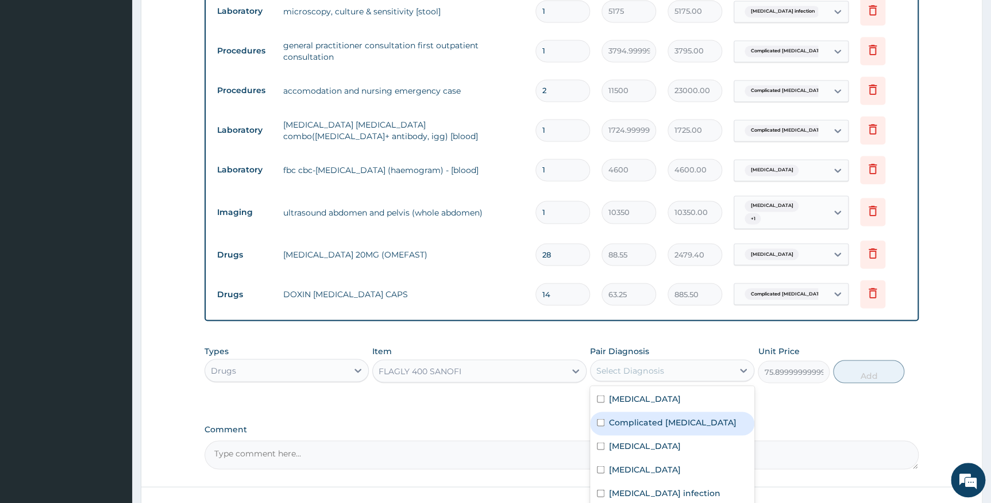
click at [623, 416] on label "Complicated [MEDICAL_DATA]" at bounding box center [672, 421] width 127 height 11
checkbox input "true"
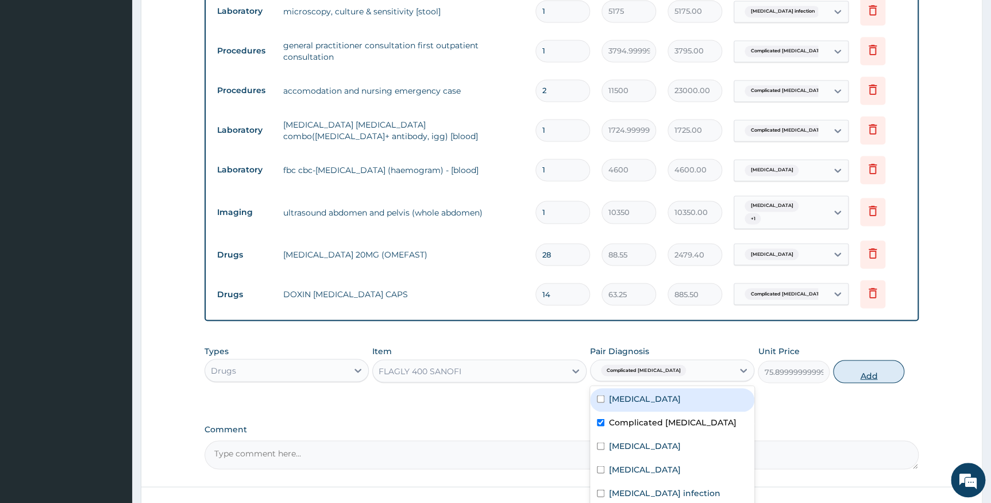
click at [860, 362] on button "Add" at bounding box center [868, 371] width 71 height 23
type input "0"
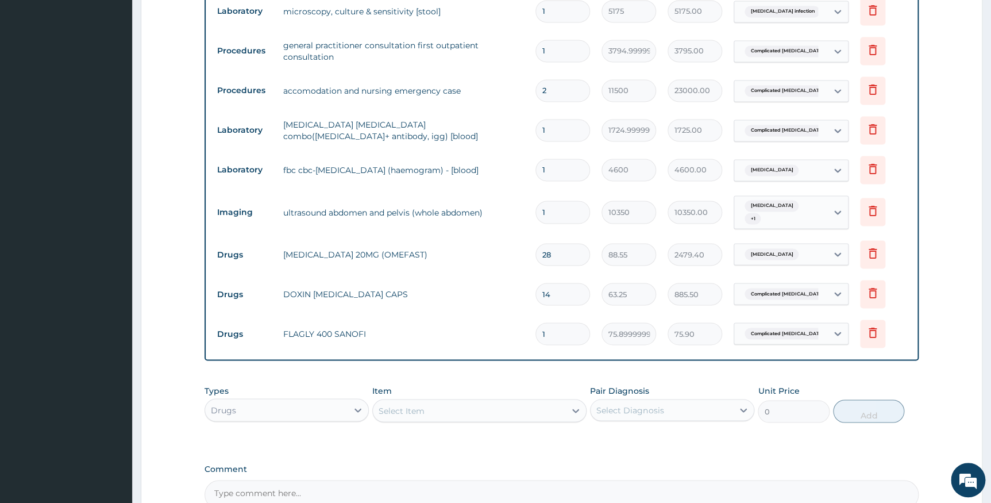
type input "14"
type input "1062.60"
type input "14"
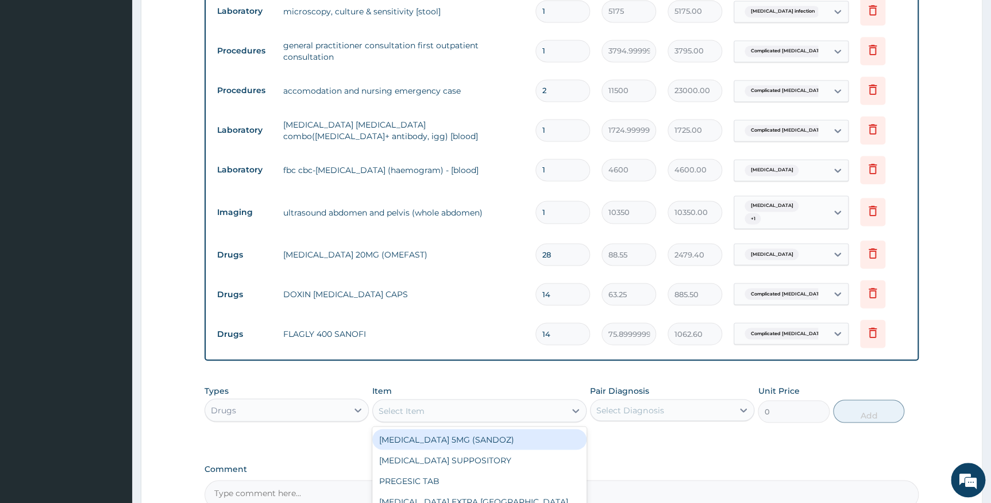
click at [415, 404] on div "Select Item" at bounding box center [401, 409] width 46 height 11
type input "PARAC"
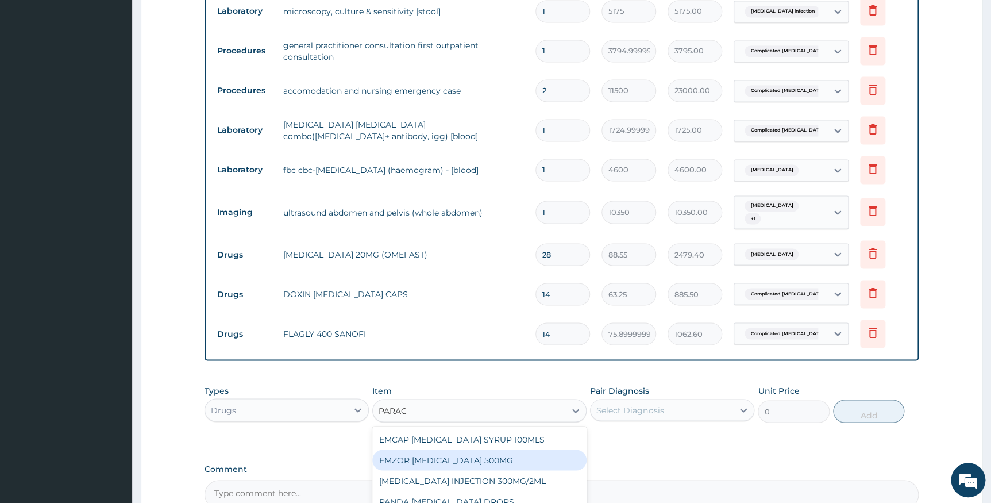
drag, startPoint x: 482, startPoint y: 452, endPoint x: 651, endPoint y: 438, distance: 169.5
click at [482, 451] on div "EMZOR [MEDICAL_DATA] 500MG" at bounding box center [479, 459] width 214 height 21
type input "25.299999999999997"
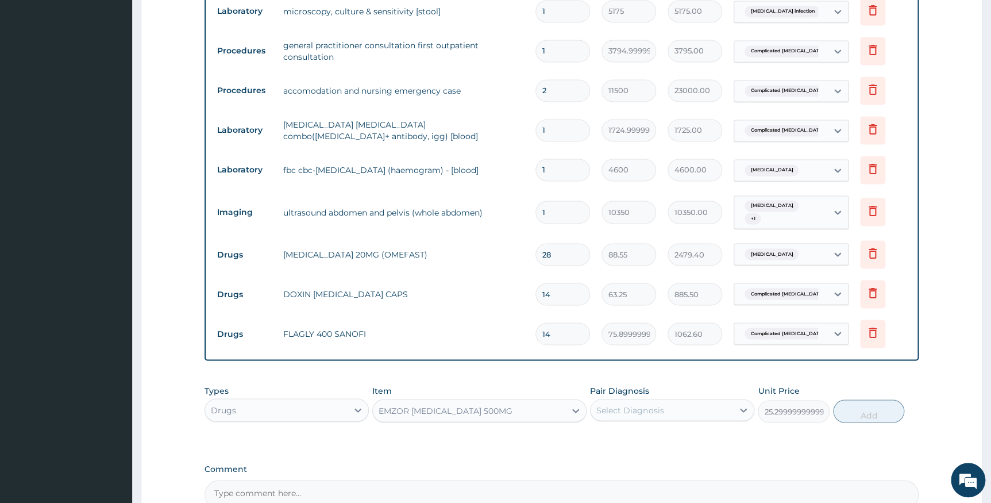
drag, startPoint x: 690, startPoint y: 399, endPoint x: 681, endPoint y: 414, distance: 17.2
click at [689, 400] on div "Select Diagnosis" at bounding box center [661, 409] width 142 height 18
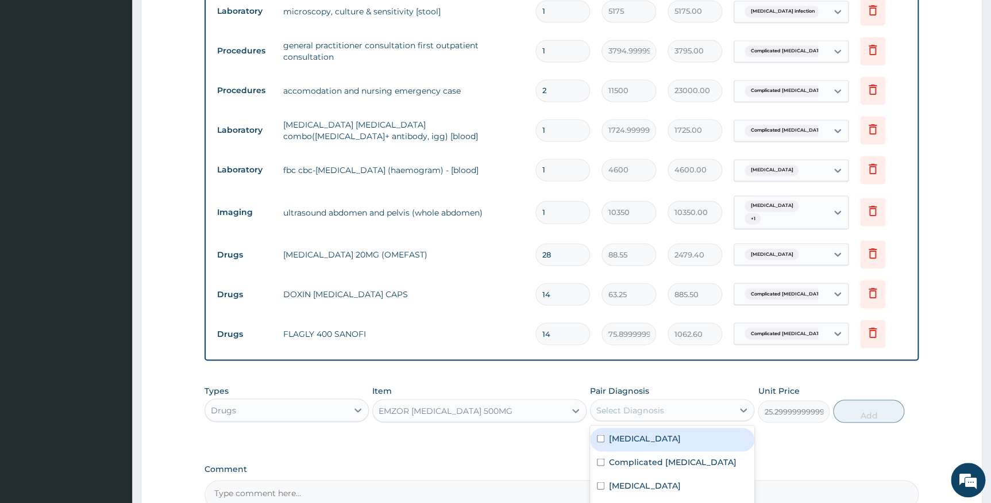
click at [665, 432] on label "[MEDICAL_DATA]" at bounding box center [644, 437] width 71 height 11
checkbox input "true"
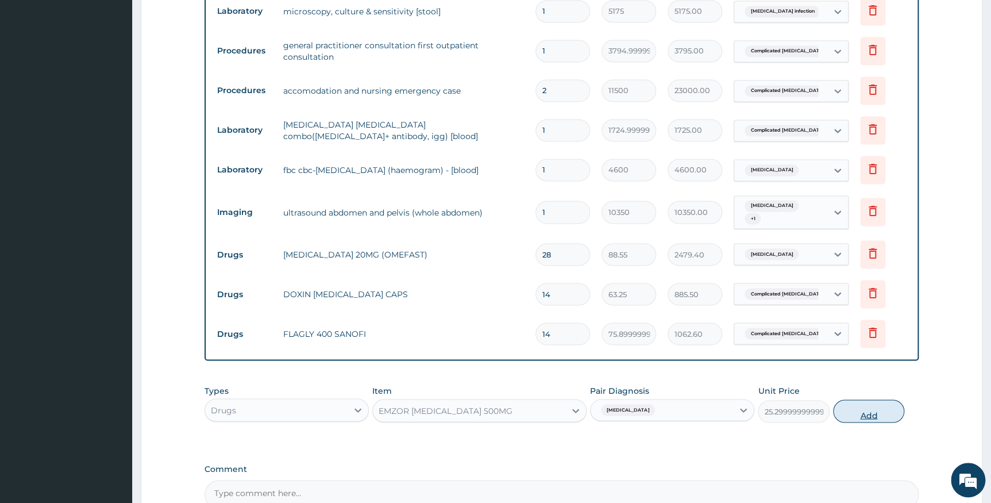
click at [849, 408] on button "Add" at bounding box center [868, 410] width 71 height 23
type input "0"
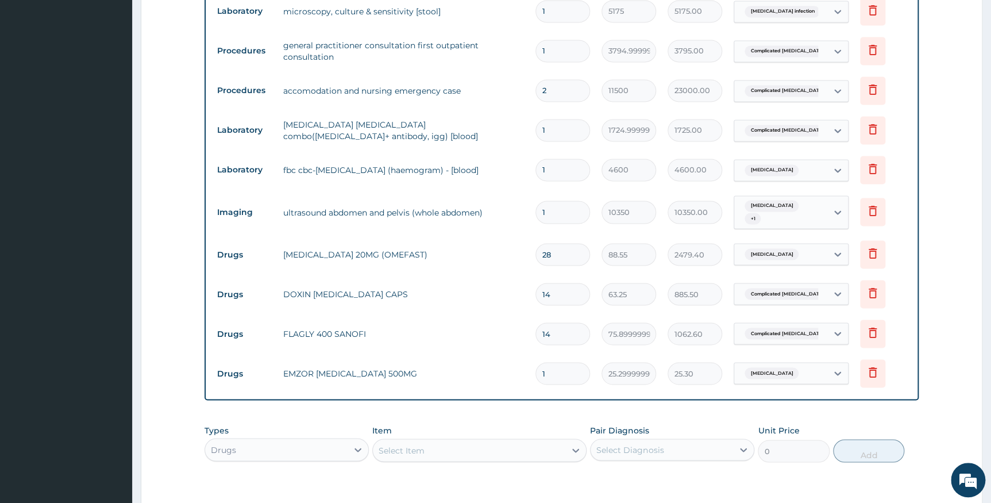
click at [562, 362] on input "1" at bounding box center [562, 373] width 55 height 22
type input "18"
type input "455.40"
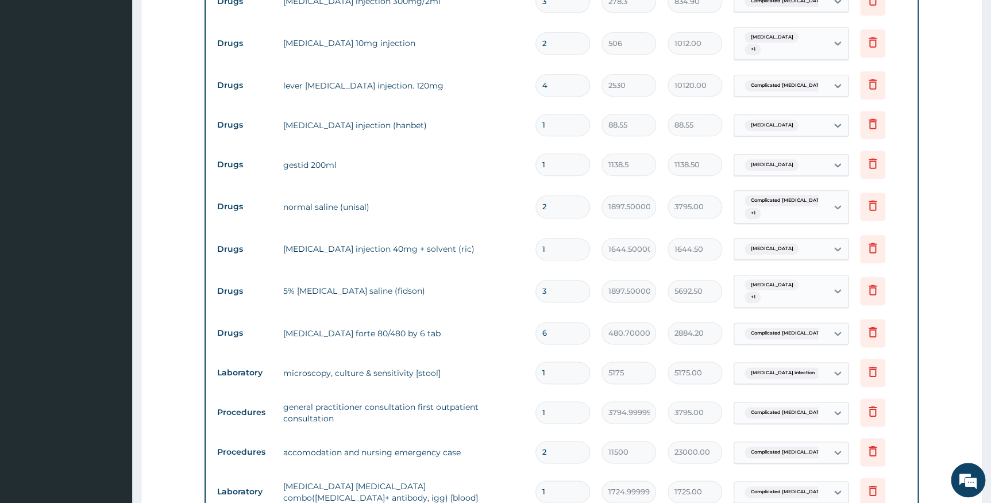
scroll to position [512, 0]
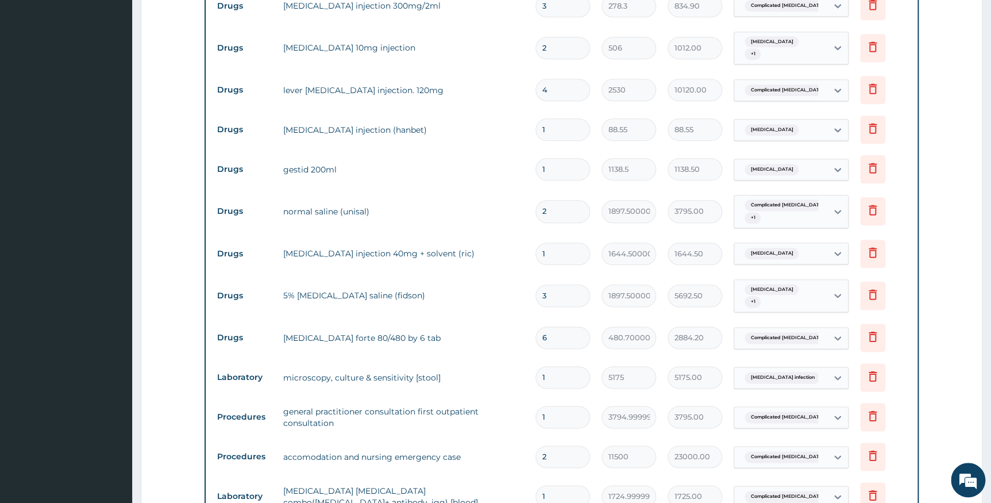
type input "18"
click at [547, 291] on input "3" at bounding box center [562, 295] width 55 height 22
type input "0.00"
type input "3"
type input "5692.50"
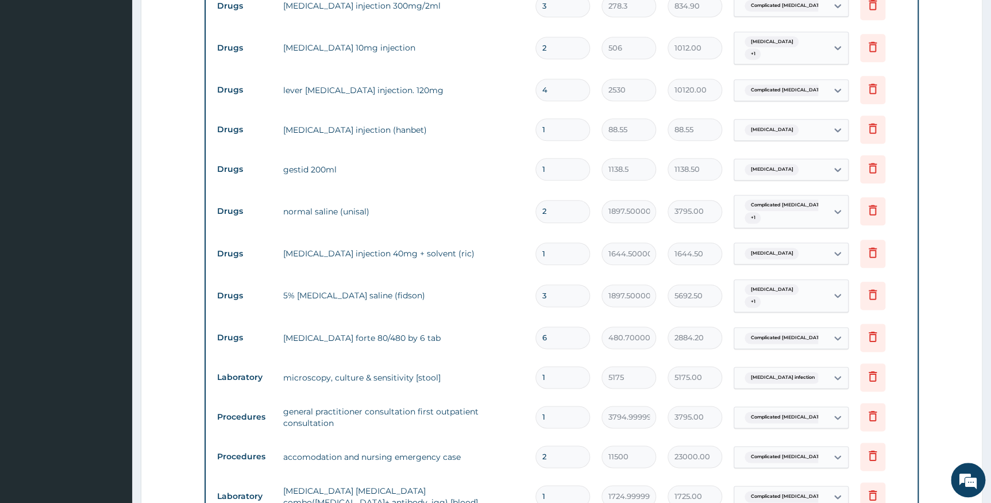
type input "0.00"
type input "2"
type input "3795.00"
type input "1"
type input "1897.50"
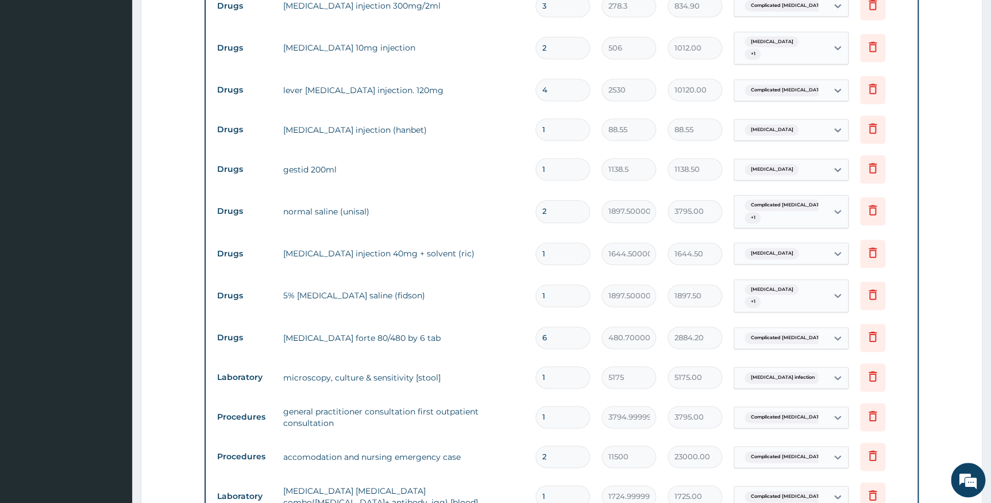
type input "0"
type input "0.00"
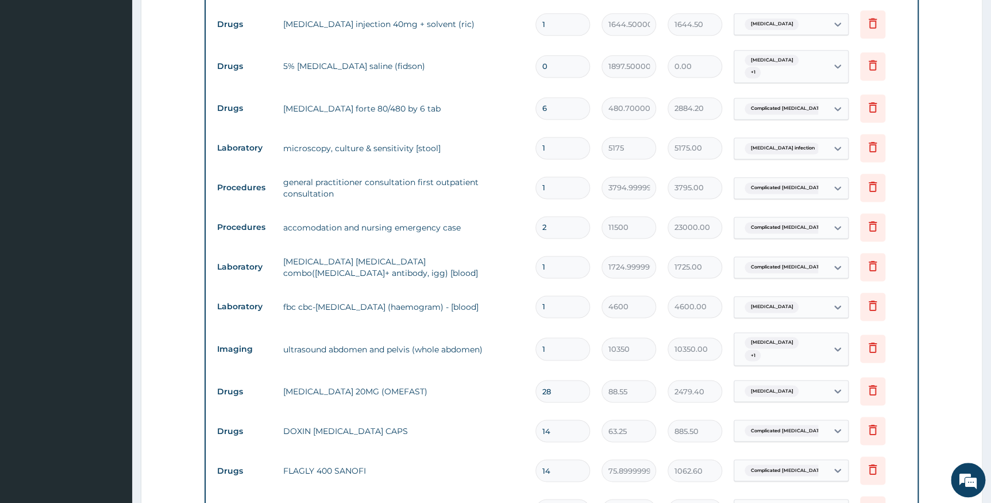
scroll to position [825, 0]
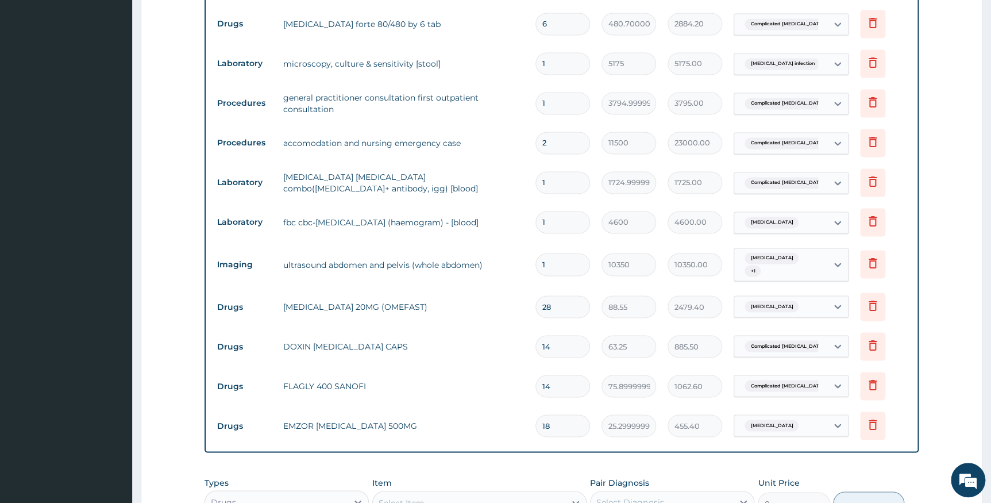
type input "0"
click at [560, 141] on input "2" at bounding box center [562, 143] width 55 height 22
type input "0.00"
type input "1"
type input "11500.00"
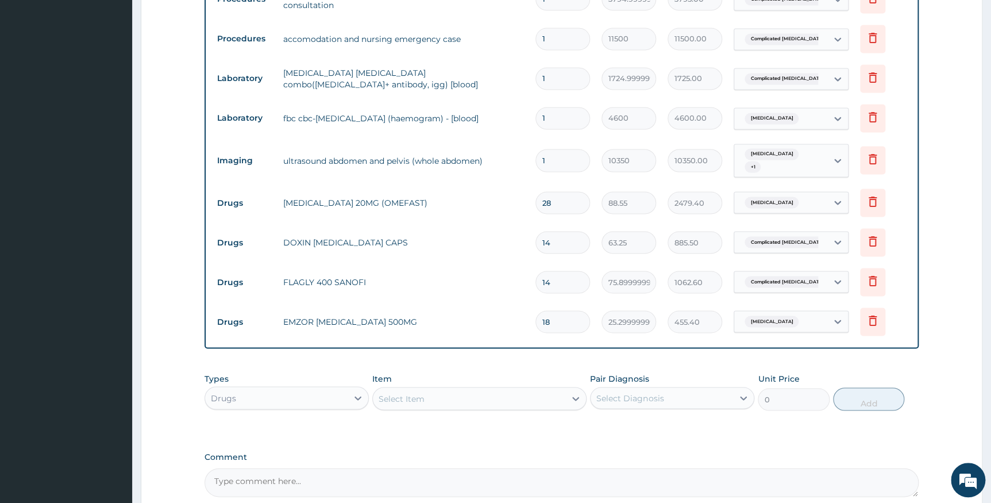
scroll to position [880, 0]
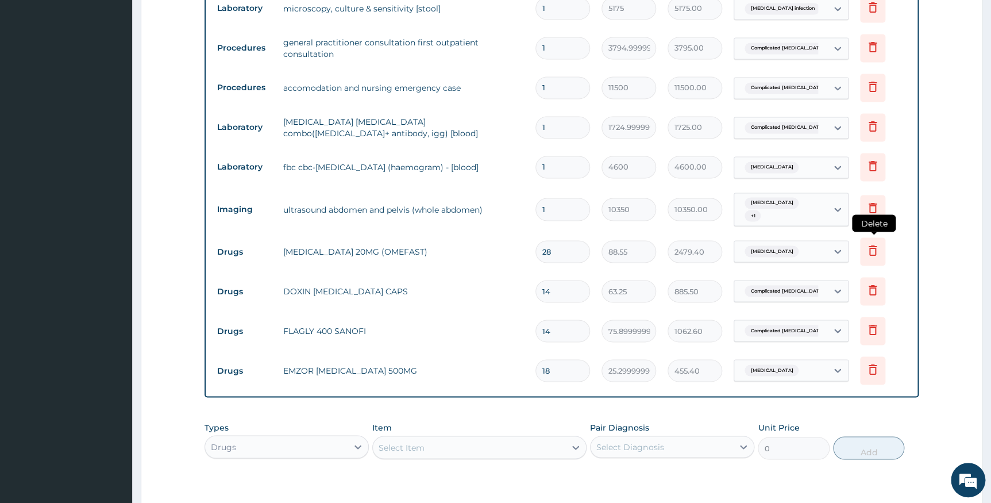
type input "1"
click at [870, 246] on icon at bounding box center [872, 250] width 8 height 10
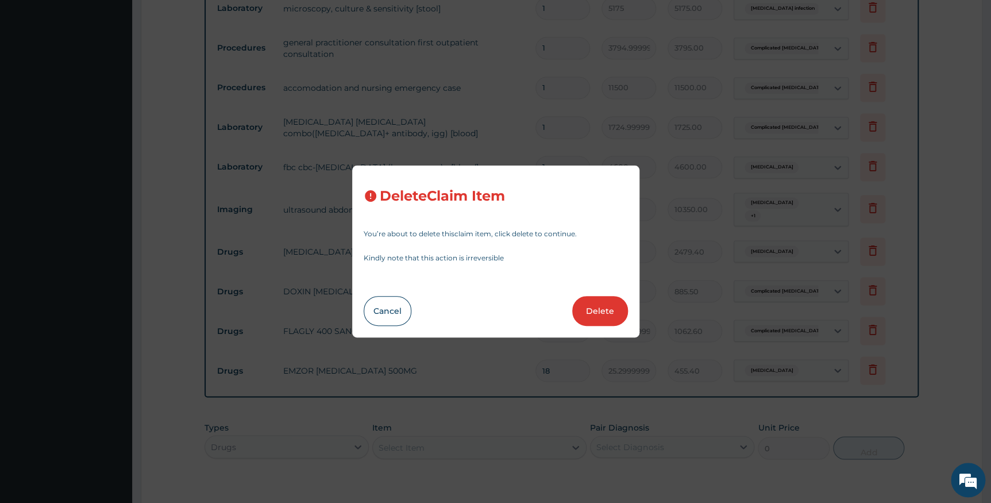
click at [617, 303] on button "Delete" at bounding box center [600, 311] width 56 height 30
type input "14"
type input "63.25"
type input "885.50"
type input "75.89999999999999"
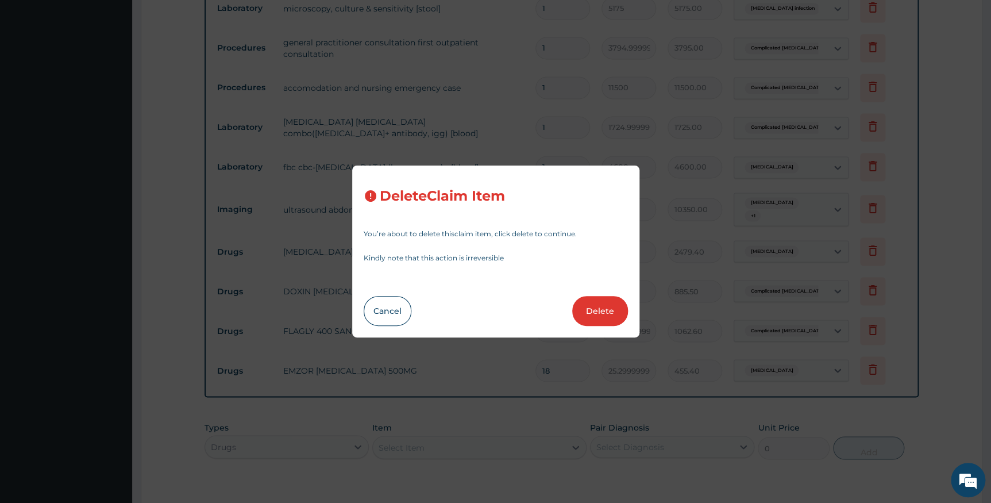
type input "1062.60"
type input "18"
type input "25.299999999999997"
type input "455.40"
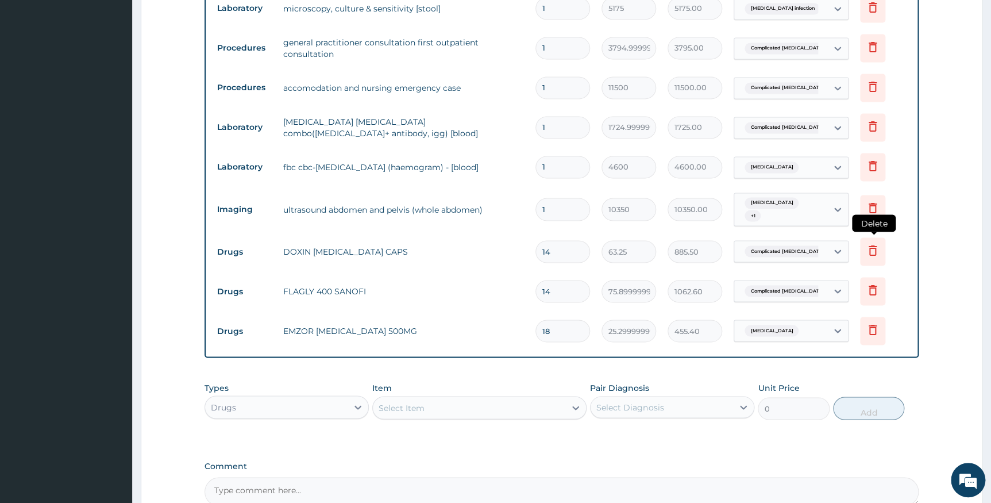
click at [874, 244] on icon at bounding box center [873, 250] width 14 height 14
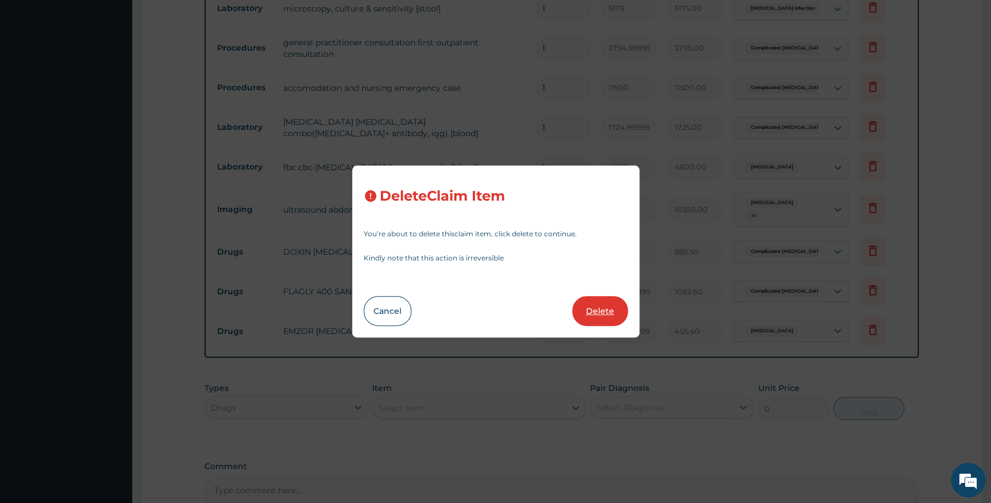
click at [596, 310] on button "Delete" at bounding box center [600, 311] width 56 height 30
type input "75.89999999999999"
type input "1062.60"
type input "18"
type input "25.299999999999997"
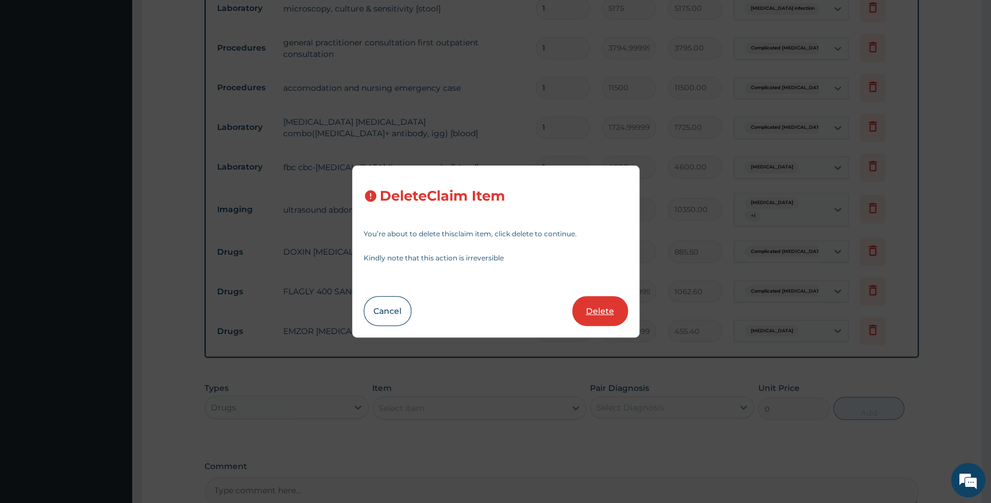
type input "455.40"
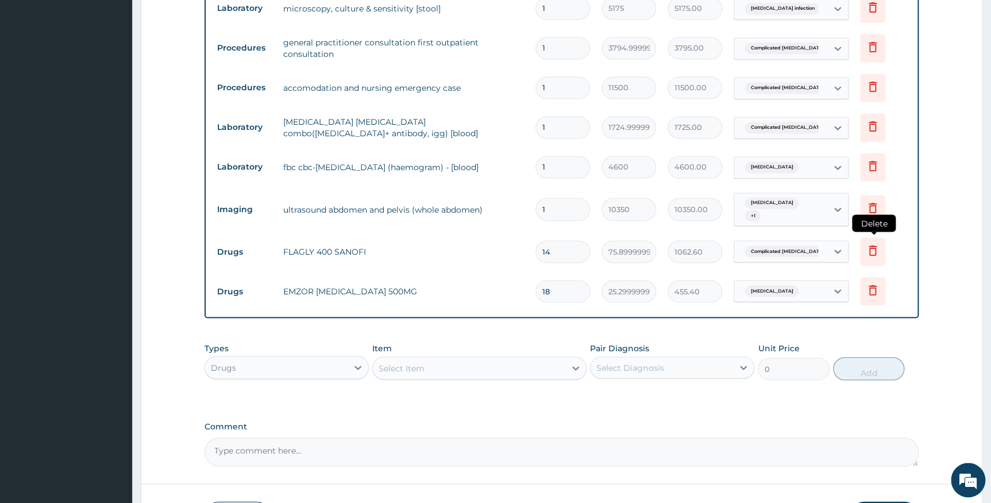
click at [873, 244] on icon at bounding box center [873, 250] width 14 height 14
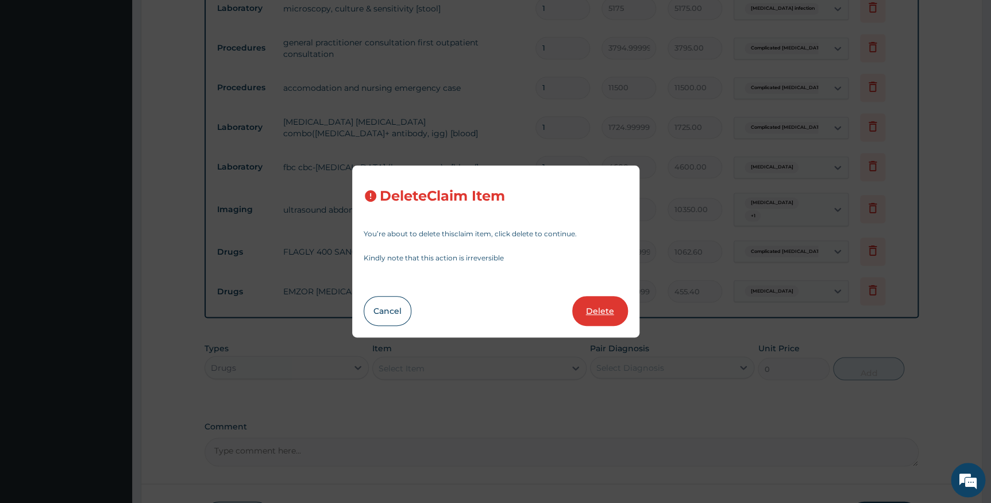
click at [600, 318] on button "Delete" at bounding box center [600, 311] width 56 height 30
type input "18"
type input "25.299999999999997"
type input "455.40"
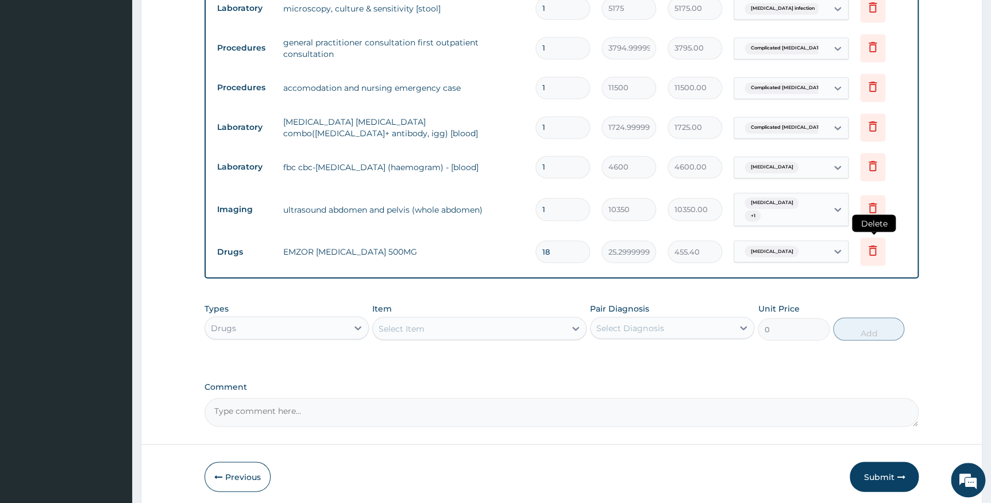
click at [874, 252] on icon at bounding box center [872, 251] width 25 height 28
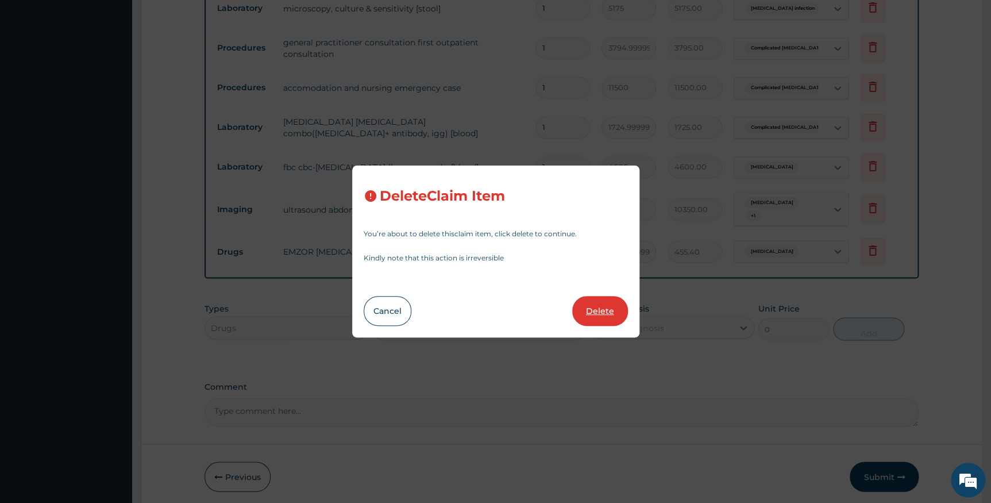
click at [602, 307] on button "Delete" at bounding box center [600, 311] width 56 height 30
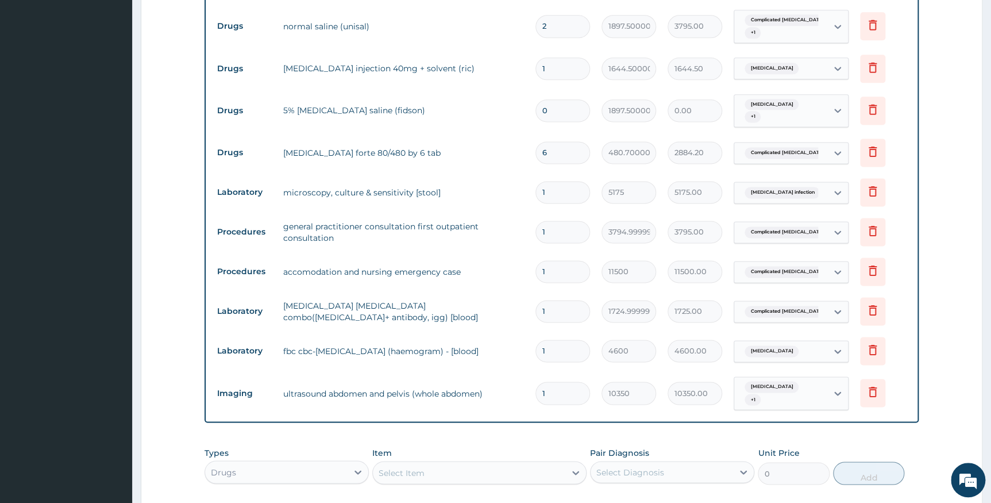
scroll to position [878, 0]
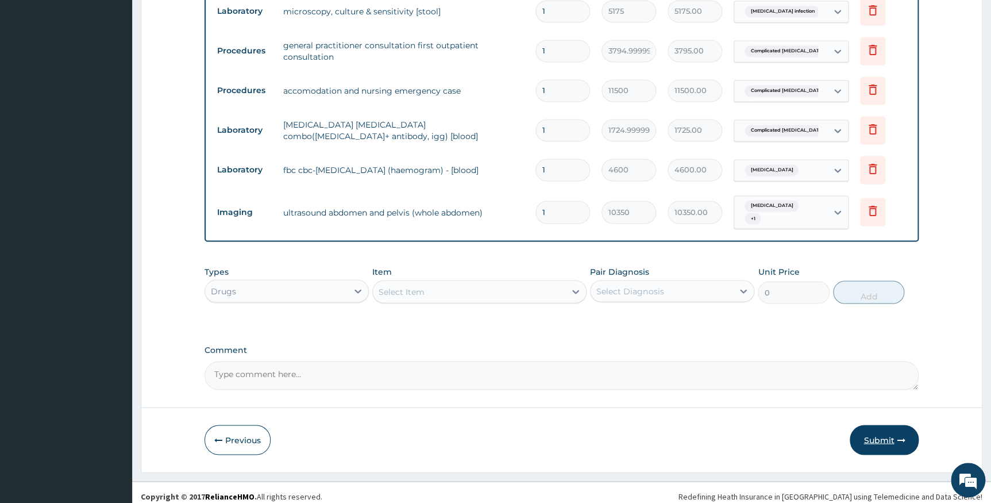
click at [884, 435] on button "Submit" at bounding box center [883, 439] width 69 height 30
click at [876, 430] on button "Submit" at bounding box center [883, 439] width 69 height 30
